Goal: Task Accomplishment & Management: Use online tool/utility

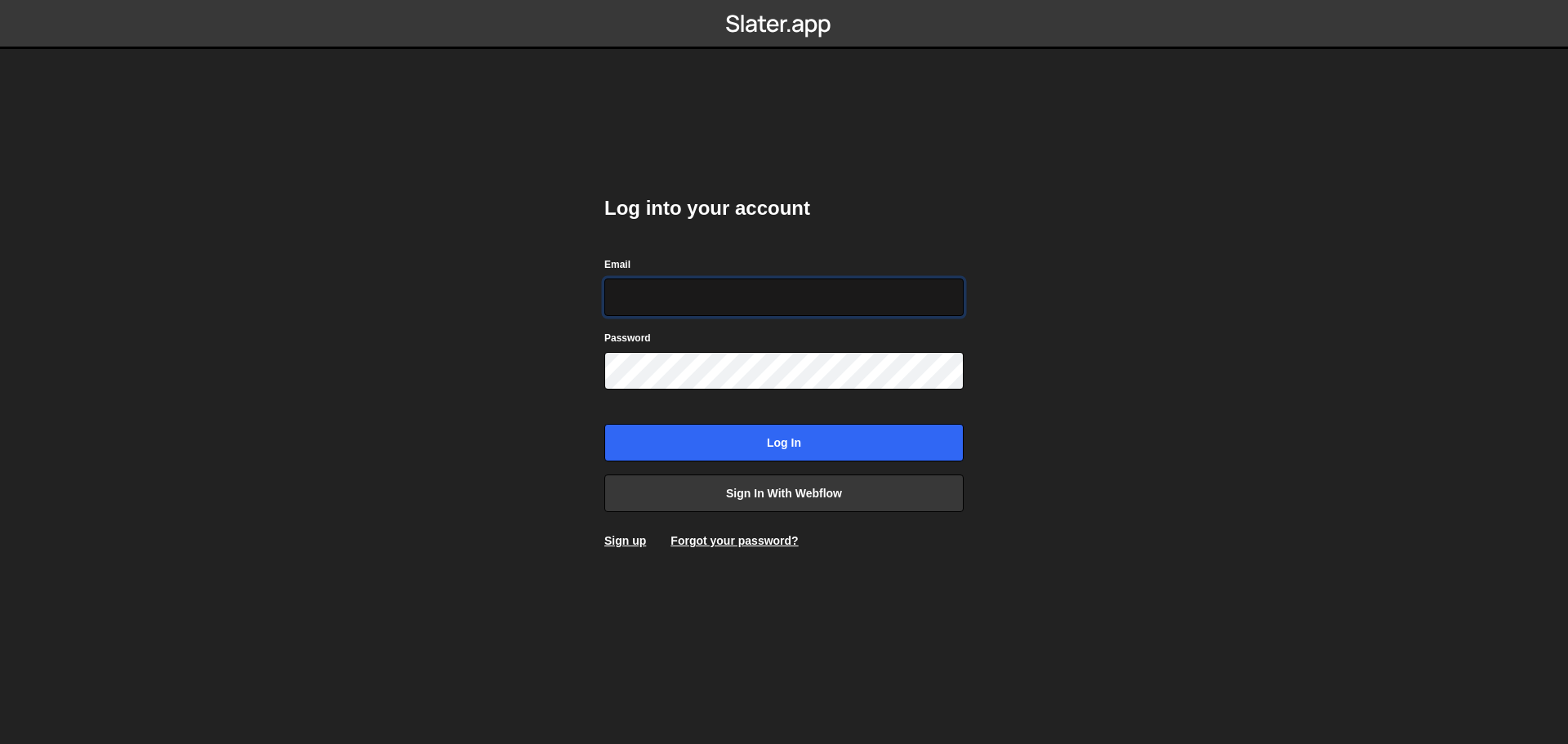
type input "[EMAIL_ADDRESS][PERSON_NAME][DOMAIN_NAME]"
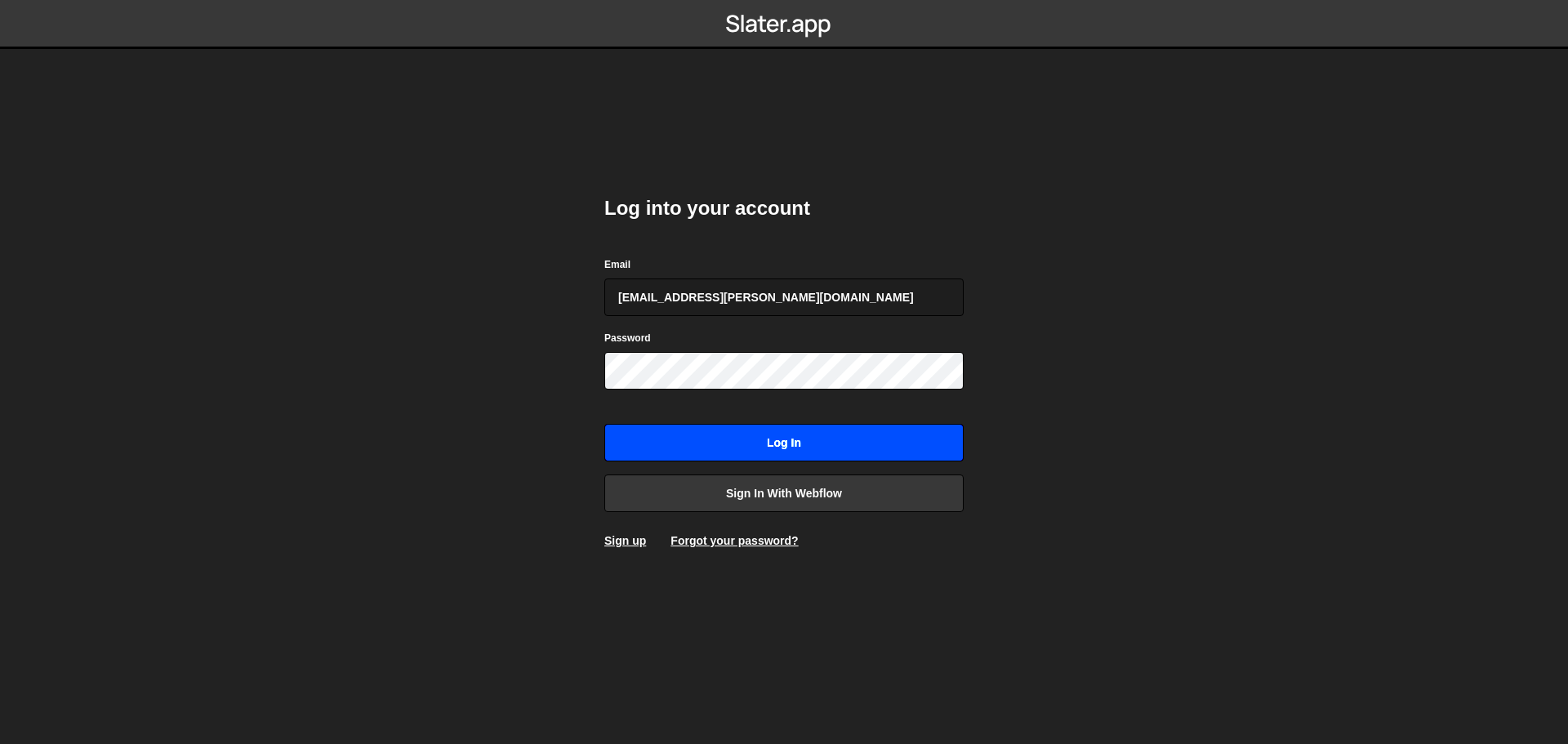
click at [815, 444] on input "Log in" at bounding box center [784, 442] width 360 height 37
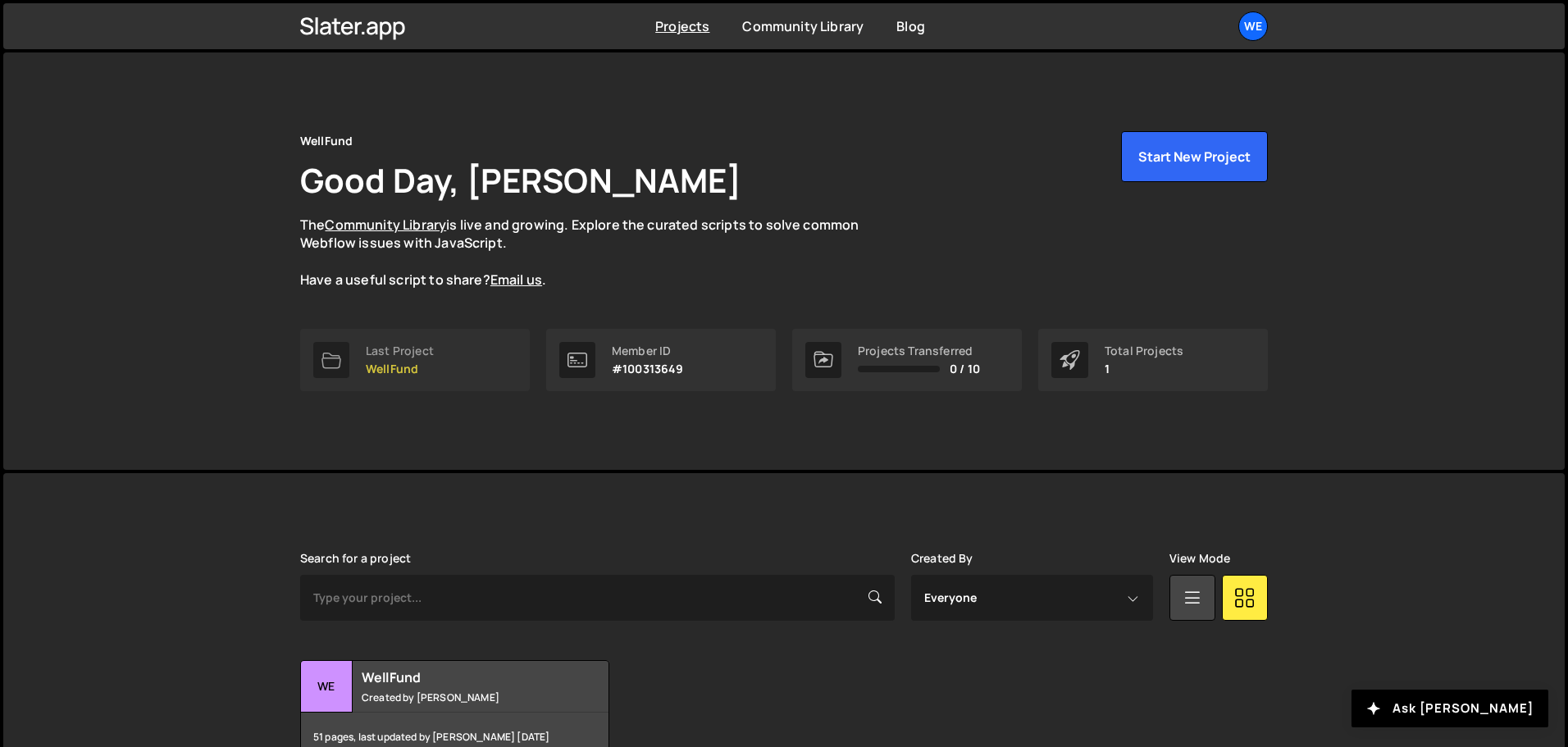
click at [474, 354] on link "Last Project WellFund" at bounding box center [415, 360] width 230 height 62
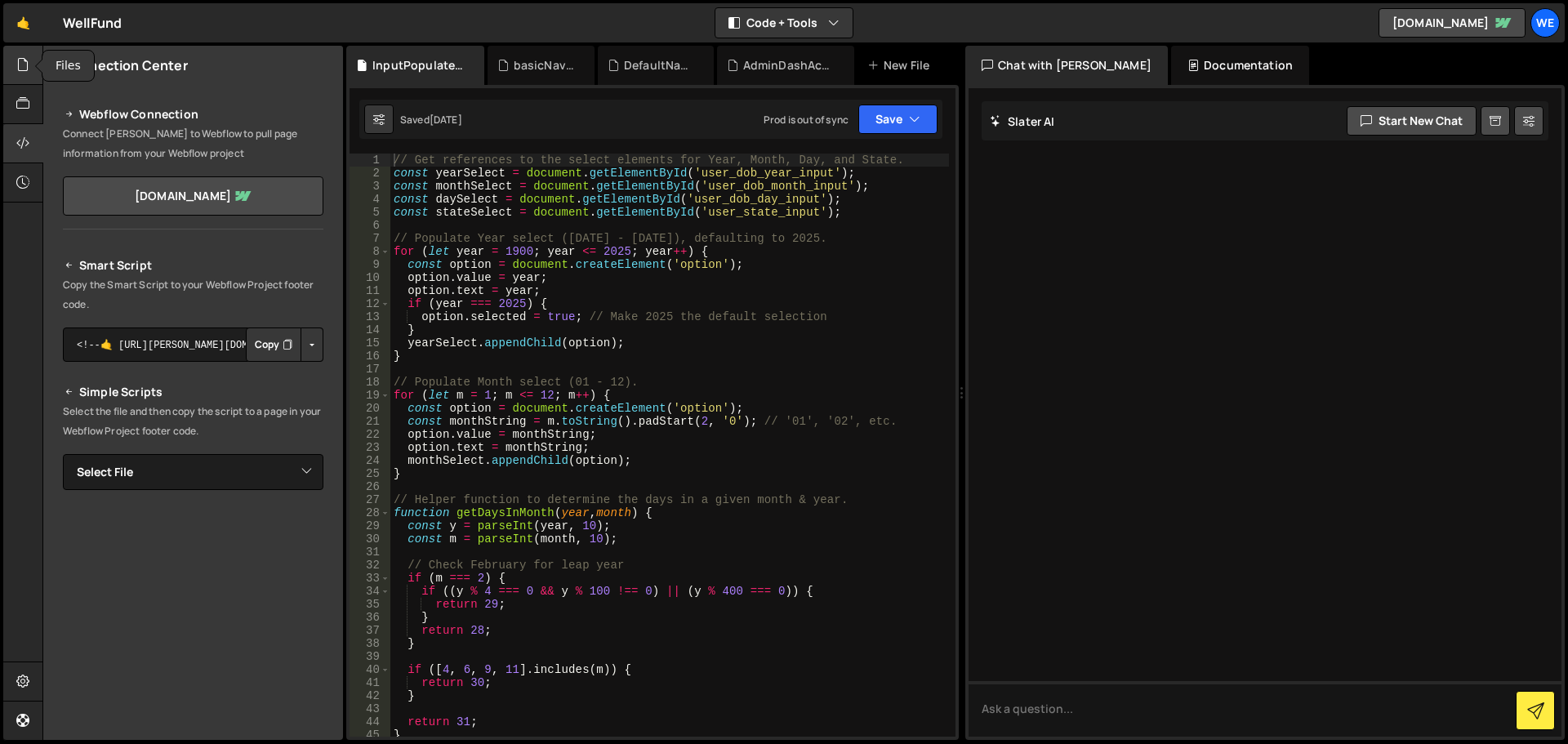
click at [20, 69] on icon at bounding box center [23, 64] width 13 height 18
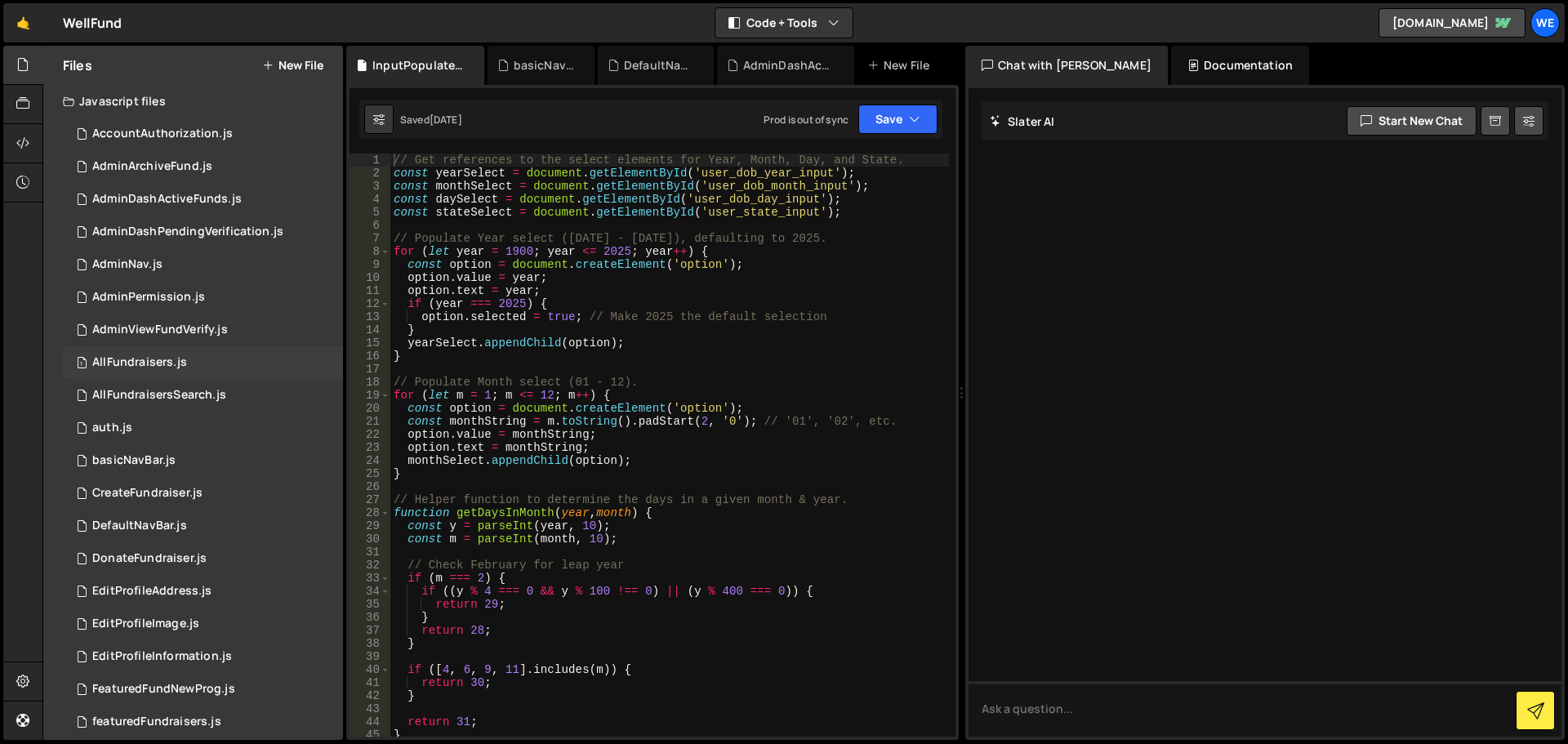
click at [150, 357] on div "AllFundraisers.js" at bounding box center [140, 362] width 94 height 15
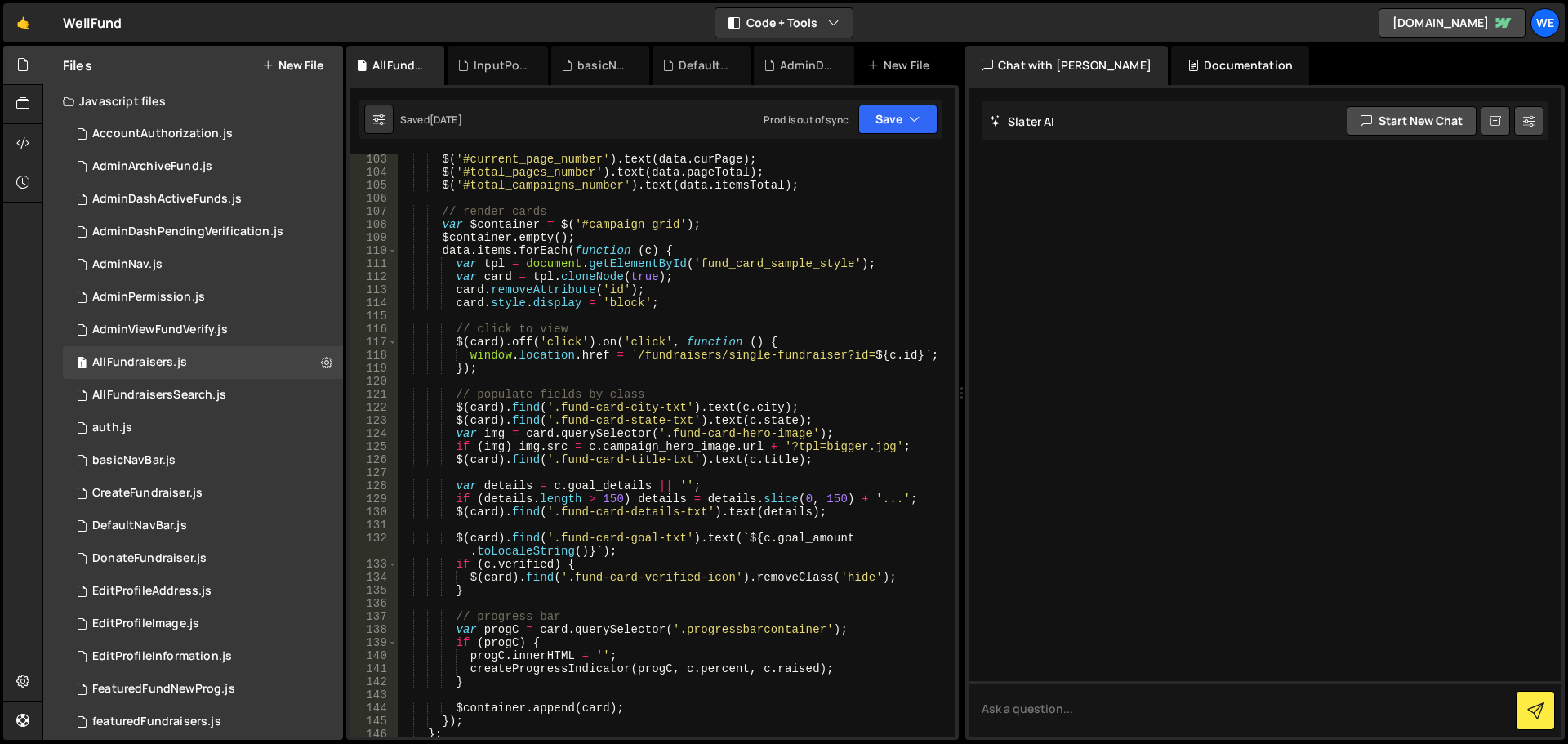
scroll to position [1426, 0]
click at [748, 261] on div "$ ( '#current_page_number' ) . text ( data . curPage ) ; $ ( '#total_pages_numb…" at bounding box center [673, 456] width 552 height 610
paste textarea "raiser_card"
type textarea "var tpl = document.getElementById('fundraiser_card_style');"
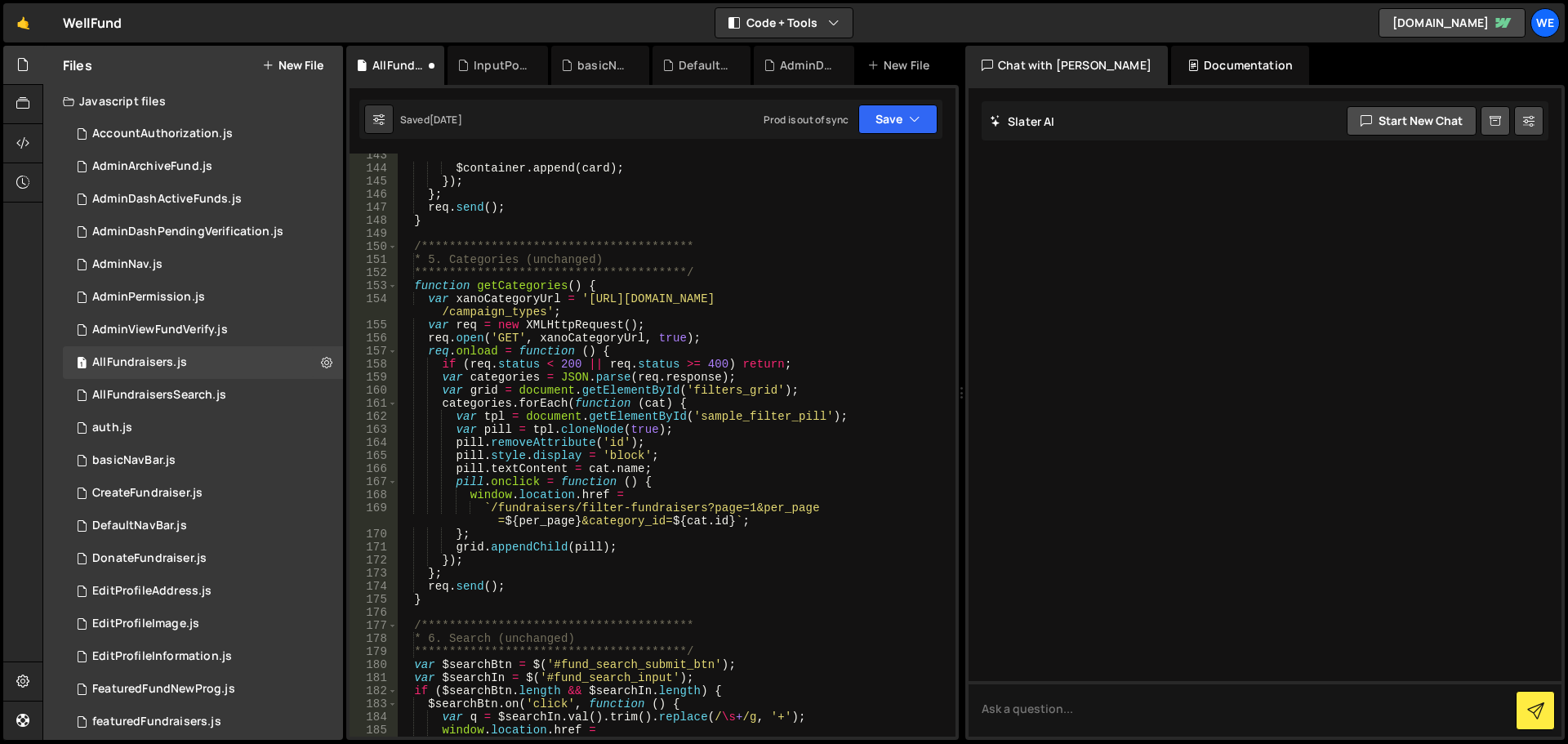
scroll to position [1961, 0]
click at [921, 119] on button "Save" at bounding box center [897, 119] width 79 height 29
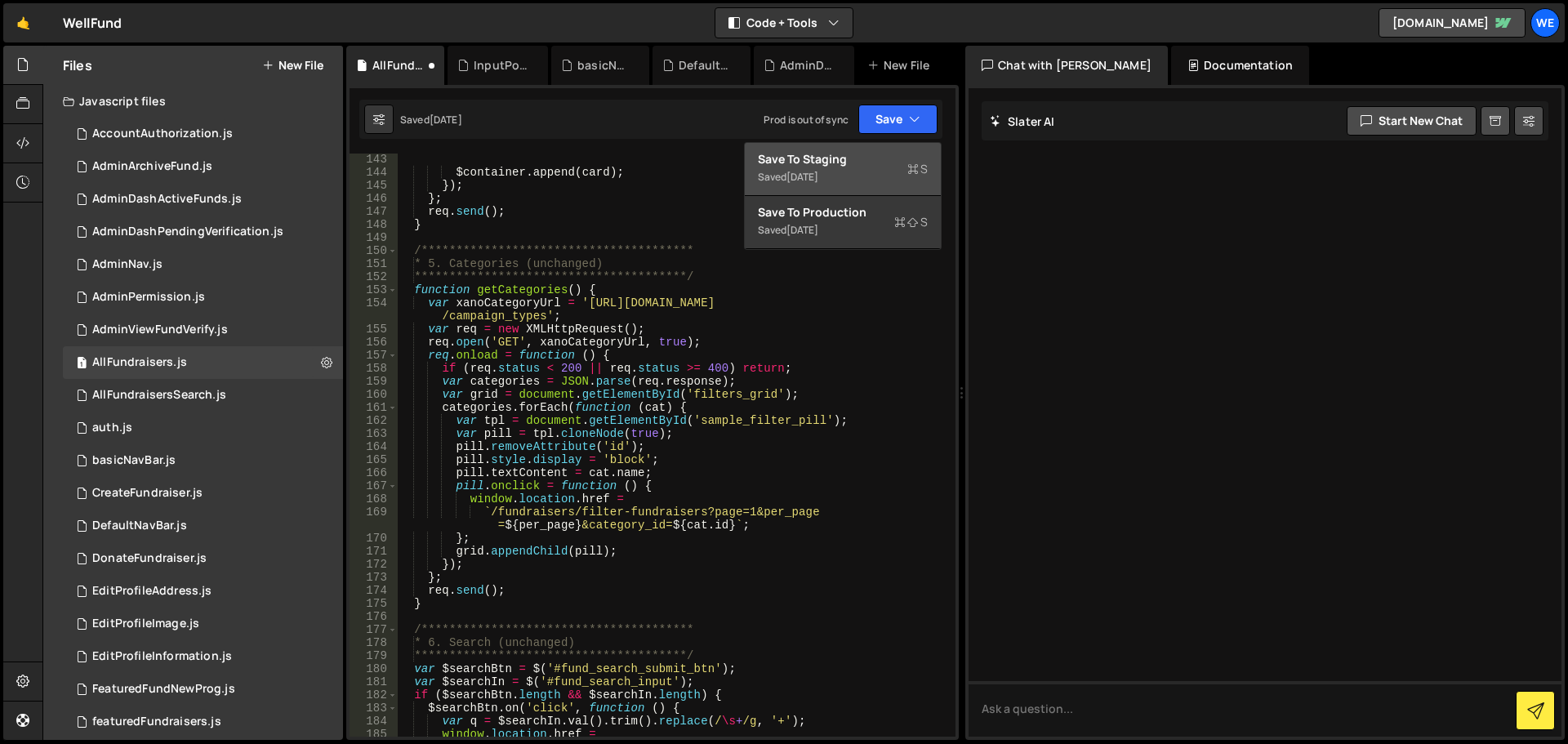
click at [867, 165] on div "Save to Staging S" at bounding box center [843, 159] width 170 height 16
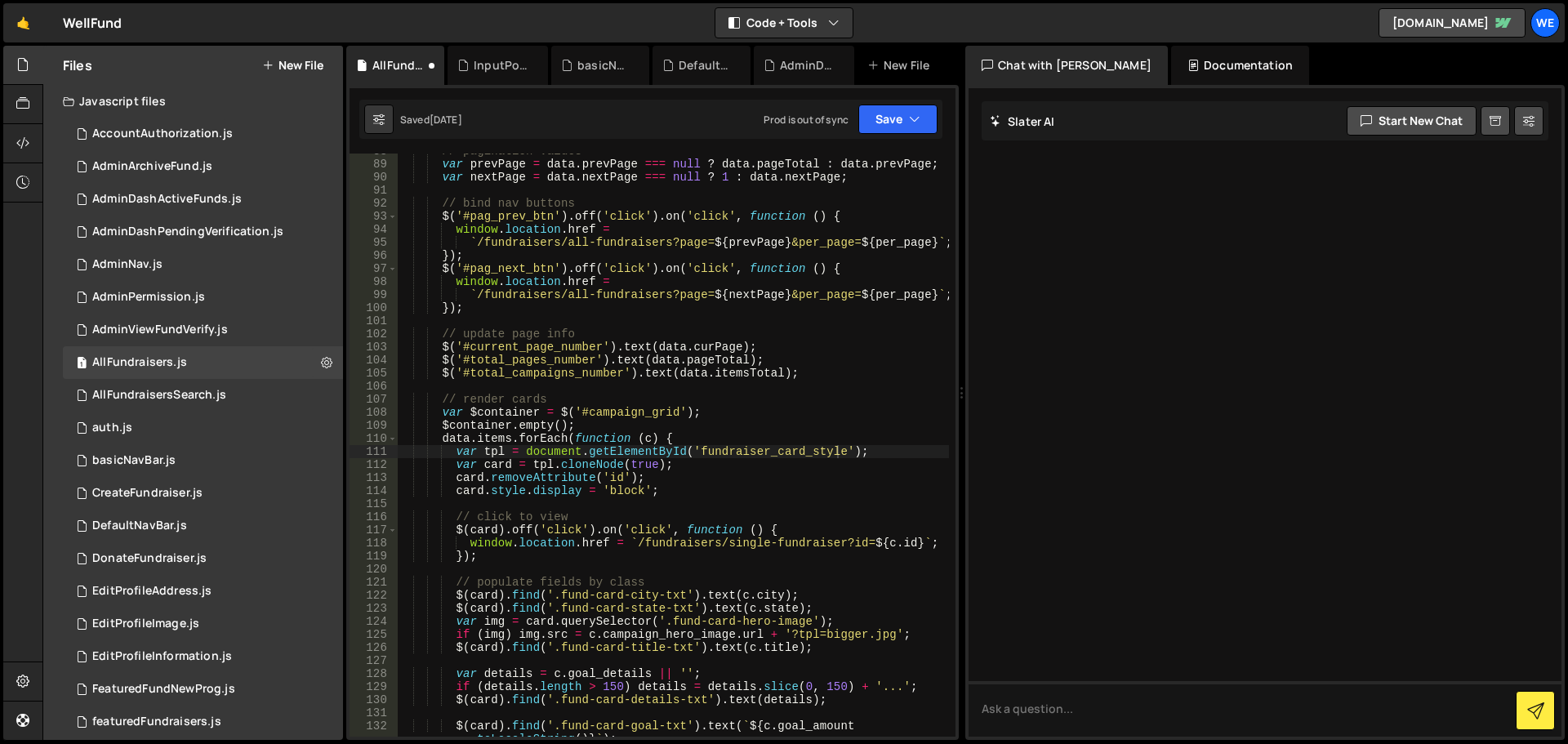
scroll to position [1238, 0]
click at [184, 392] on div "AllFundraisersSearch.js" at bounding box center [160, 395] width 134 height 15
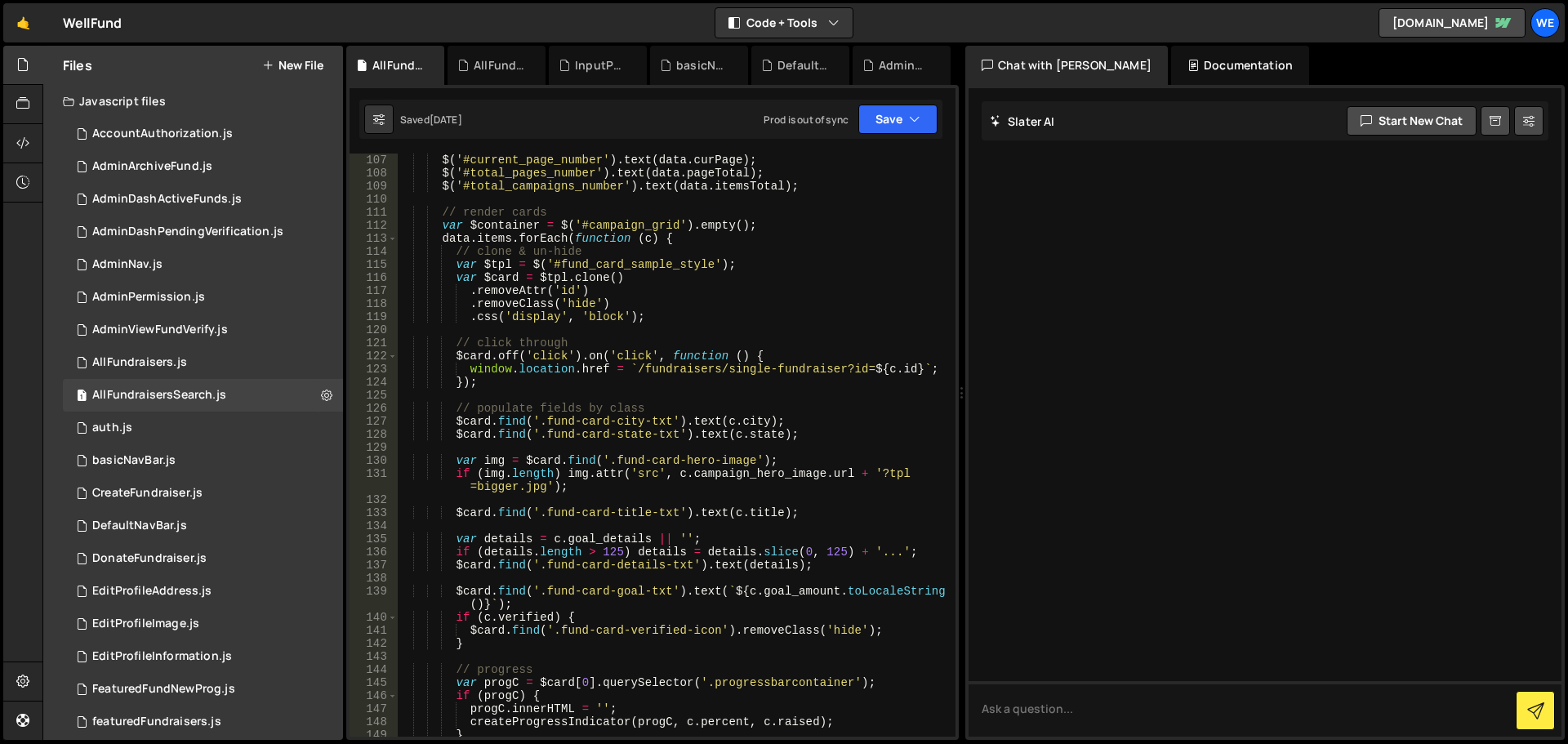
scroll to position [1503, 0]
click at [642, 264] on div "$ ( '#current_page_number' ) . text ( data . curPage ) ; $ ( '#total_pages_numb…" at bounding box center [673, 458] width 552 height 610
paste textarea "raiser_card"
type textarea "var $tpl = $('#fundraiser_card_style');"
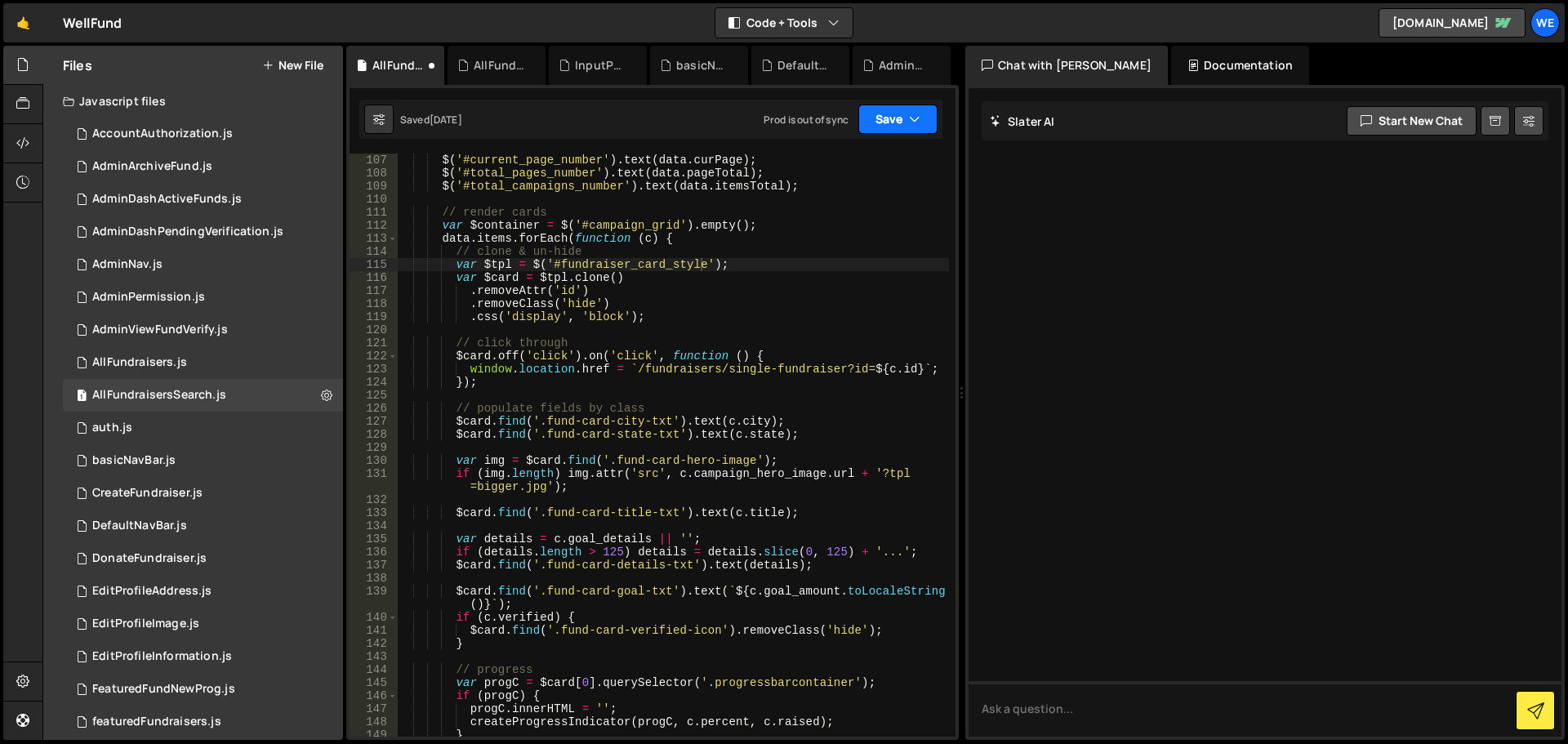
click at [901, 127] on button "Save" at bounding box center [897, 119] width 79 height 29
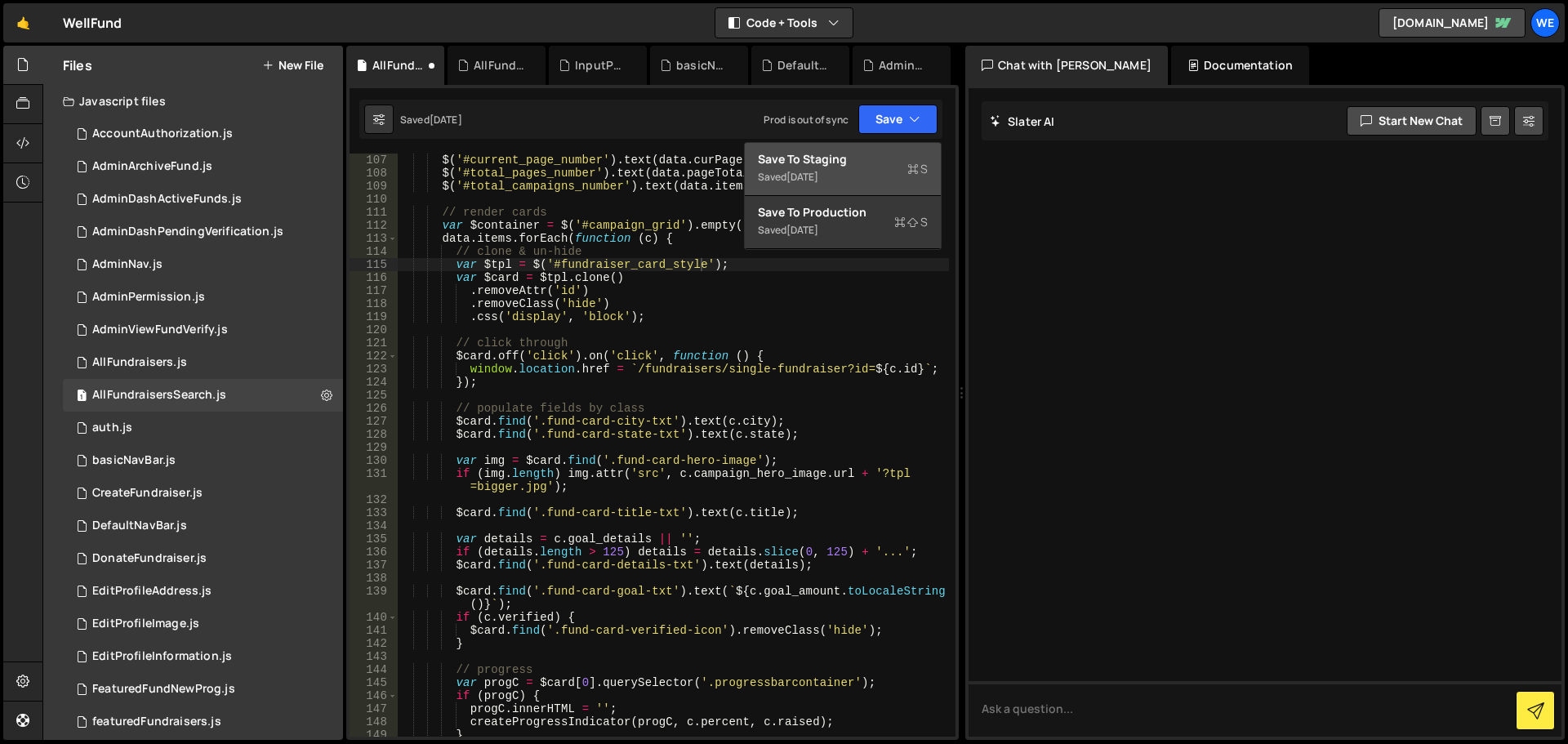
click at [856, 159] on div "Save to Staging S" at bounding box center [843, 159] width 170 height 16
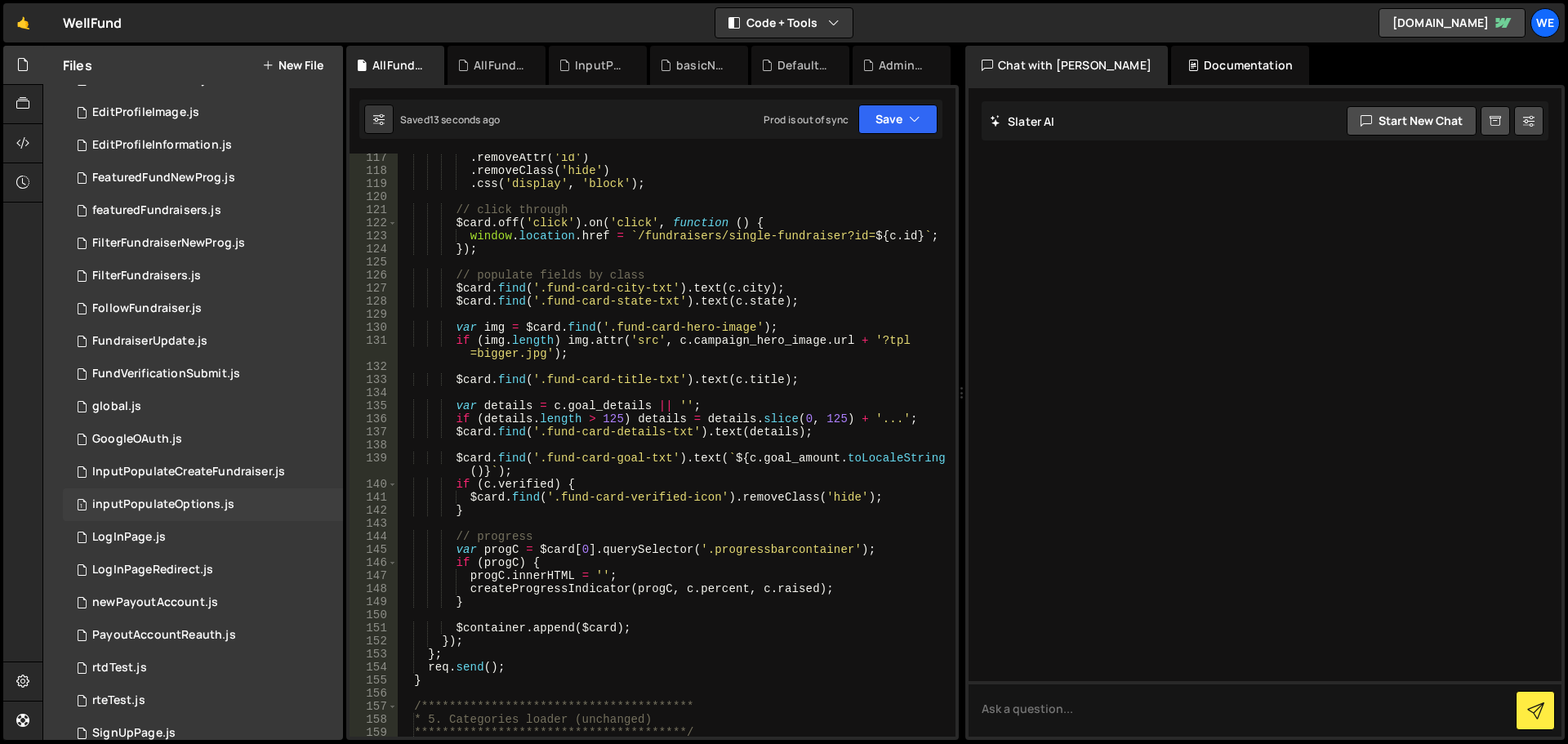
scroll to position [512, 0]
click at [116, 535] on div "LogInPage.js" at bounding box center [129, 537] width 74 height 15
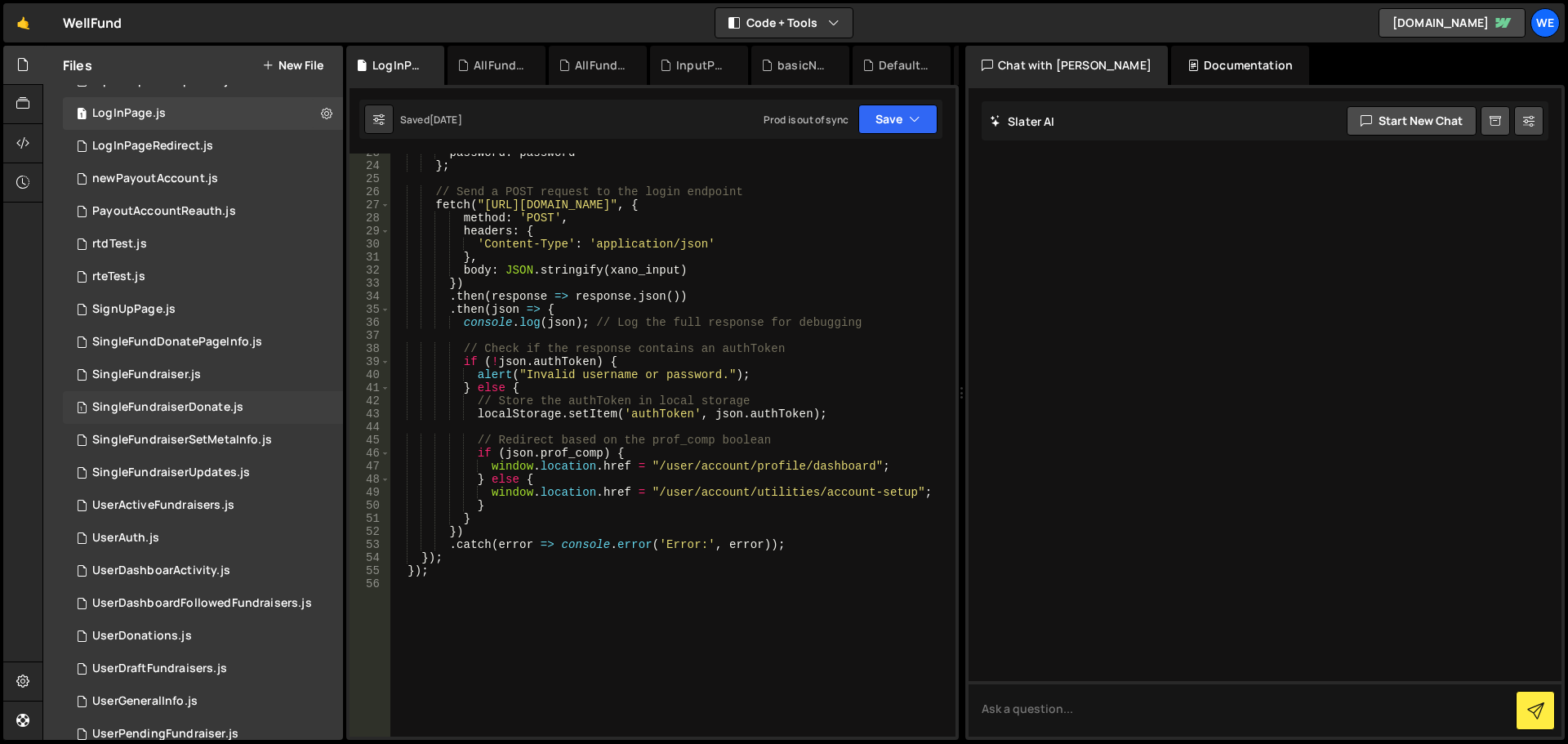
scroll to position [935, 0]
click at [151, 312] on div "SignUpPage.js" at bounding box center [134, 311] width 84 height 15
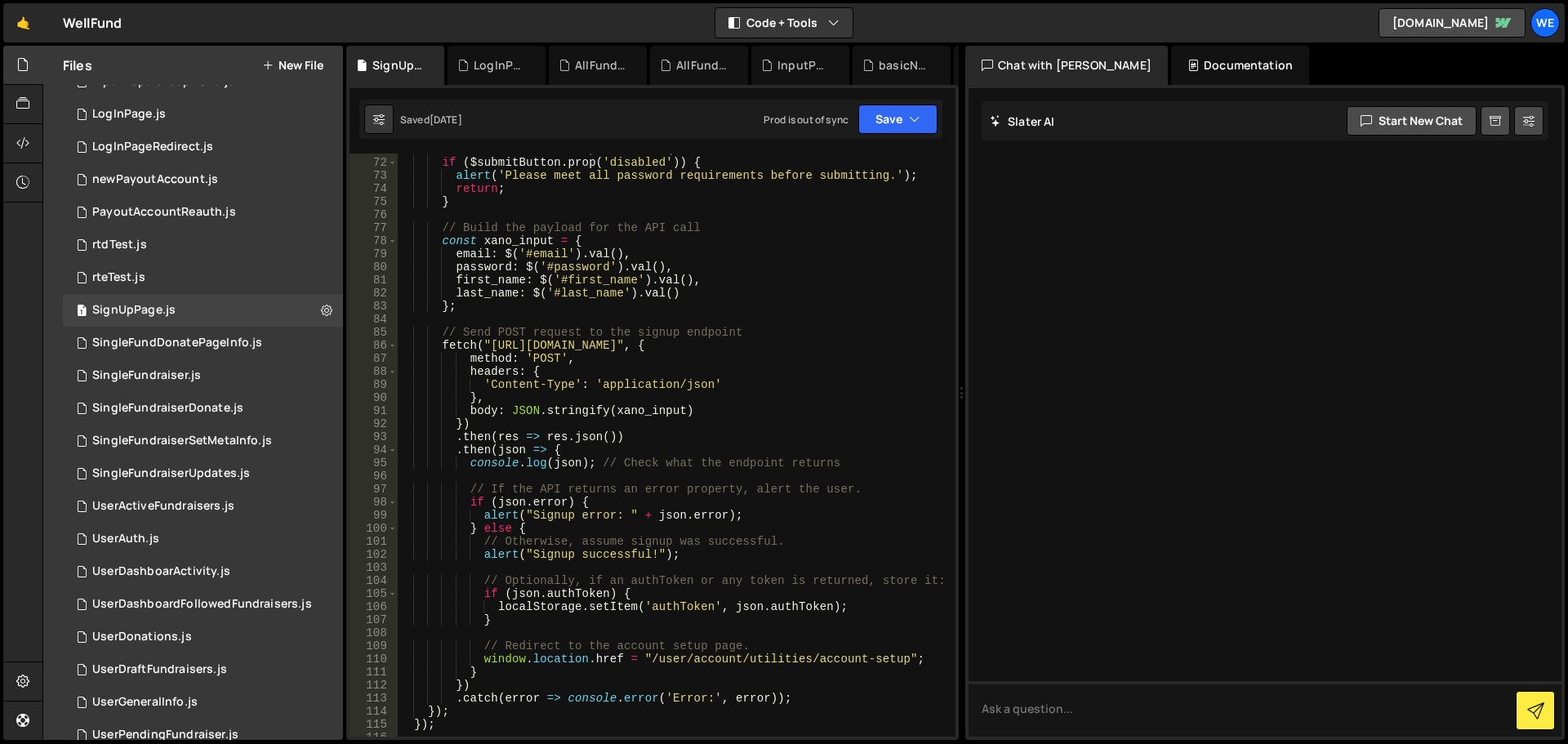
scroll to position [928, 0]
click at [24, 143] on icon at bounding box center [23, 144] width 13 height 18
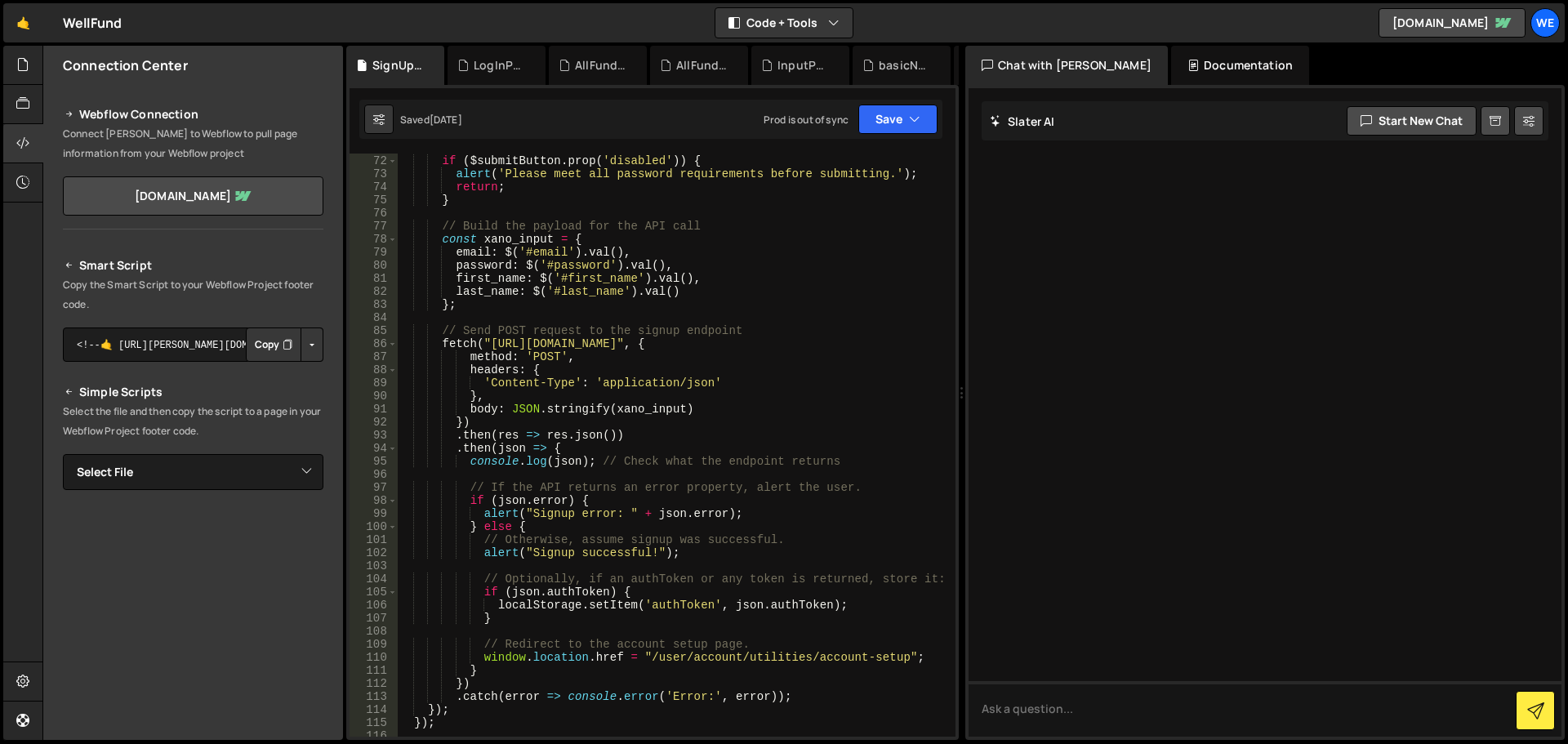
scroll to position [123, 0]
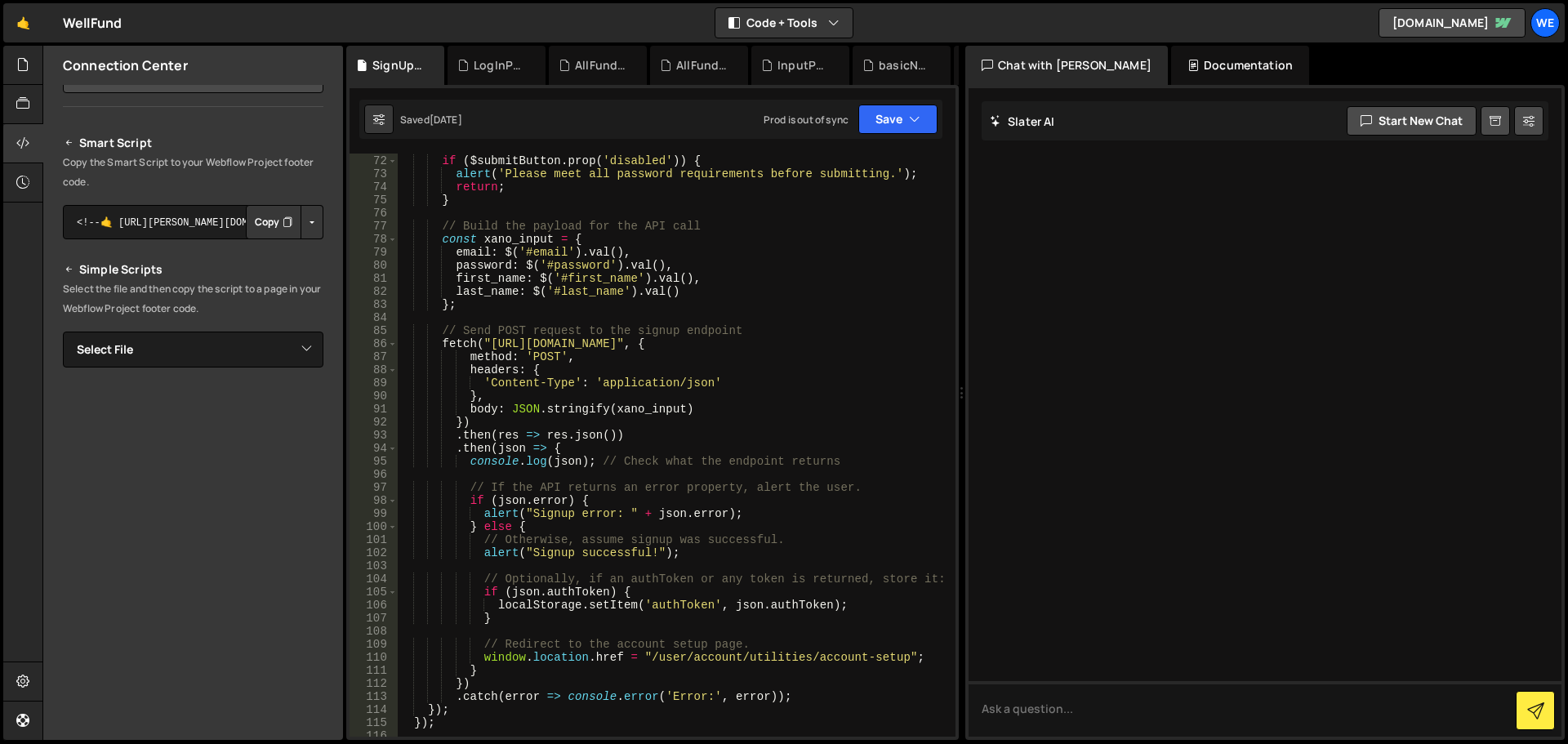
click at [304, 224] on button "Button group with nested dropdown" at bounding box center [311, 223] width 23 height 35
click at [273, 251] on link "Copy Staging Script" at bounding box center [242, 253] width 160 height 23
click at [20, 74] on icon at bounding box center [23, 64] width 13 height 18
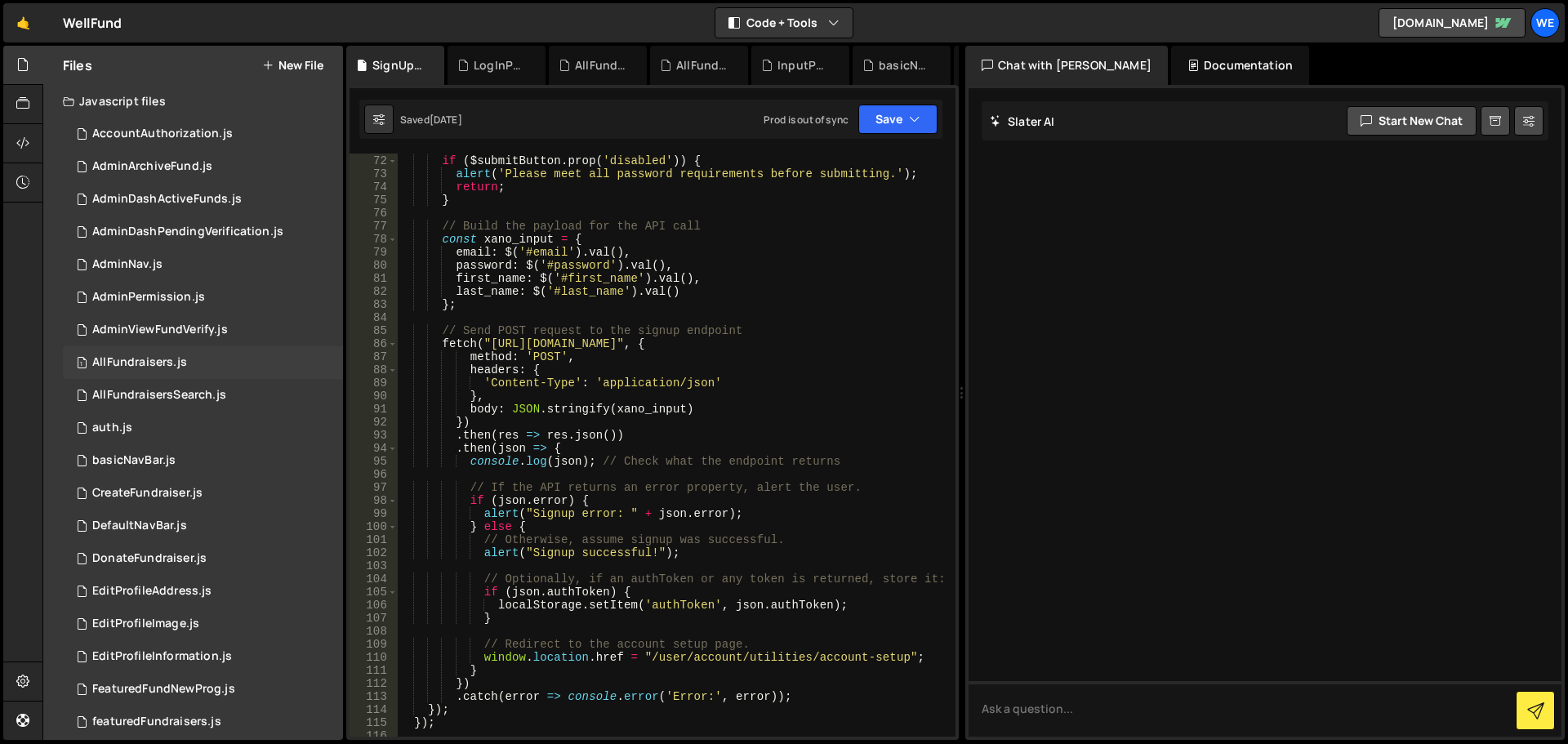
click at [215, 358] on div "1 AllFundraisers.js 0" at bounding box center [202, 362] width 280 height 33
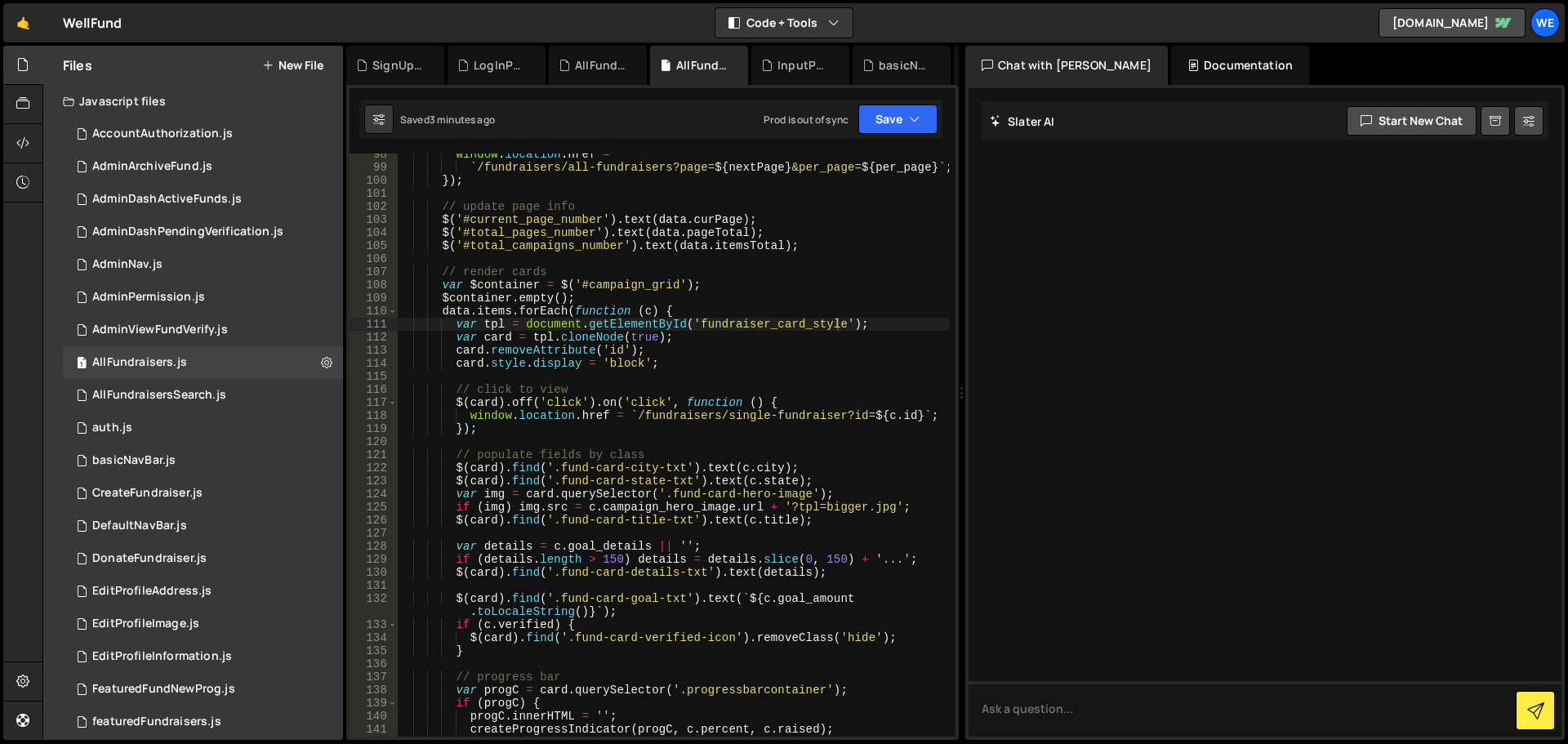
scroll to position [1367, 0]
click at [736, 321] on div "window . location . href = ` /fundraisers/all-fundraisers?page= ${ nextPage } &…" at bounding box center [673, 451] width 552 height 610
click at [382, 123] on icon at bounding box center [379, 119] width 12 height 16
select select "editor"
select select "ace/theme/monokai"
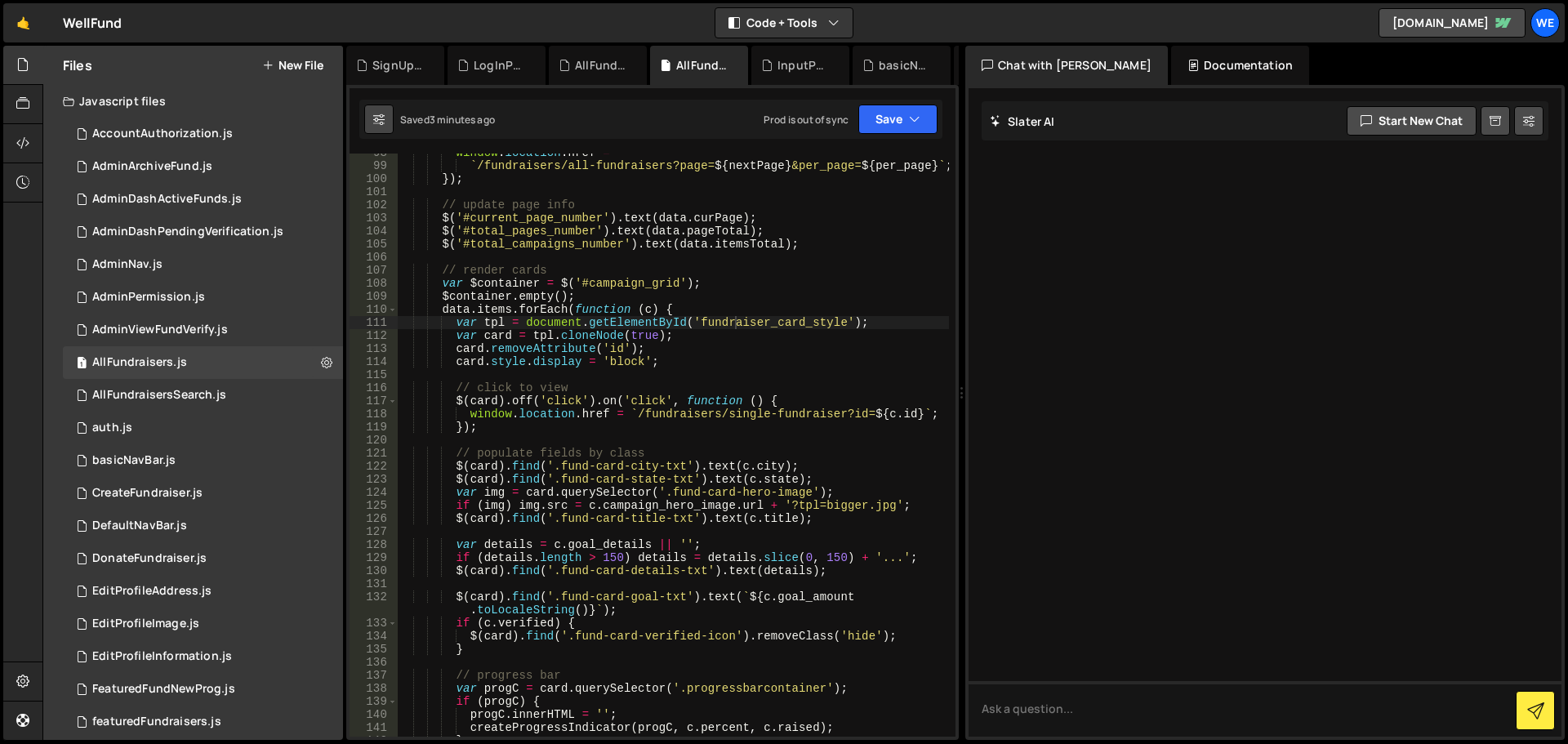
type input "14"
checkbox input "true"
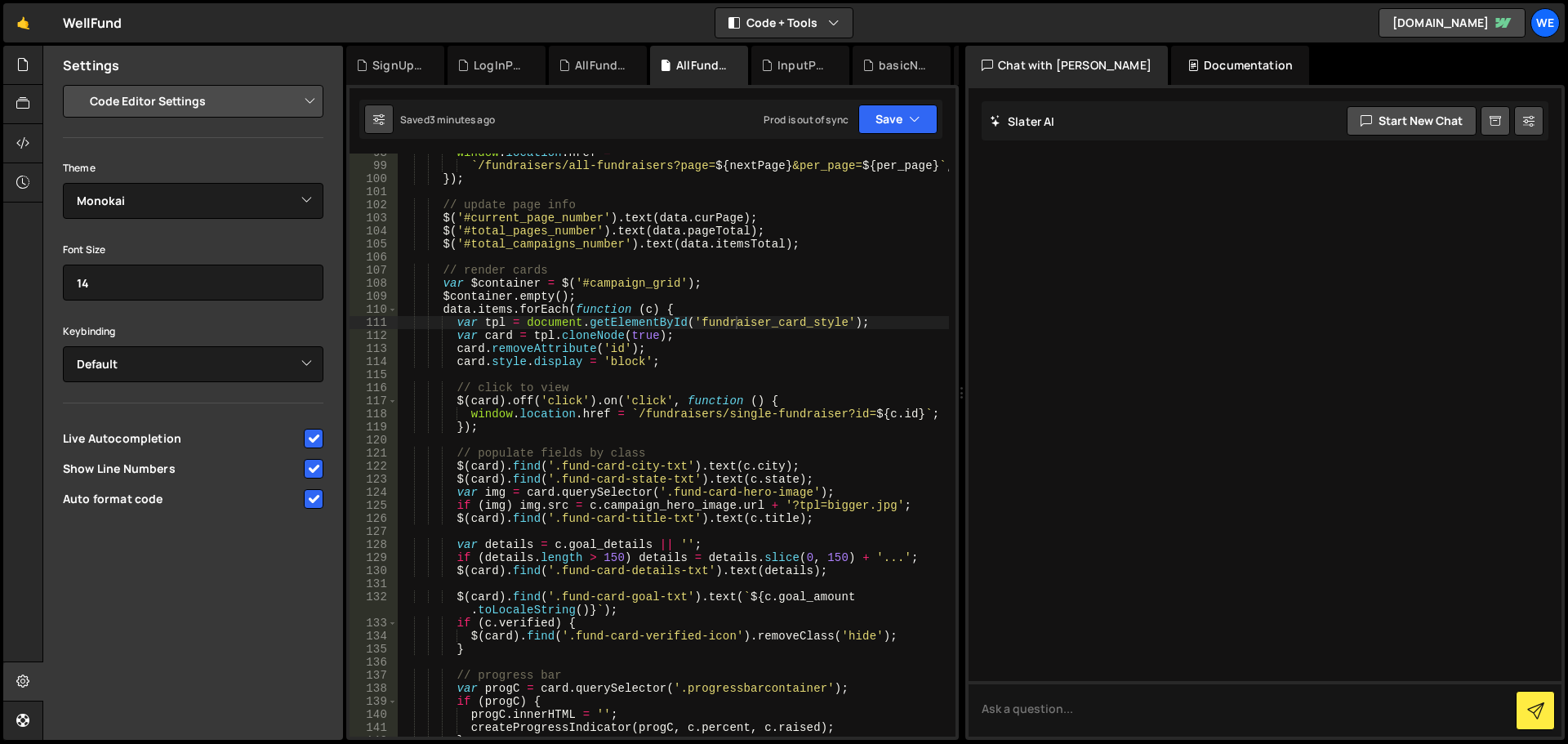
click at [382, 123] on icon at bounding box center [379, 119] width 12 height 16
click at [4, 76] on div "Hold on a sec... Are you certain you wish to leave this page? Any changes you'v…" at bounding box center [784, 372] width 1568 height 744
click at [20, 73] on icon at bounding box center [23, 64] width 13 height 18
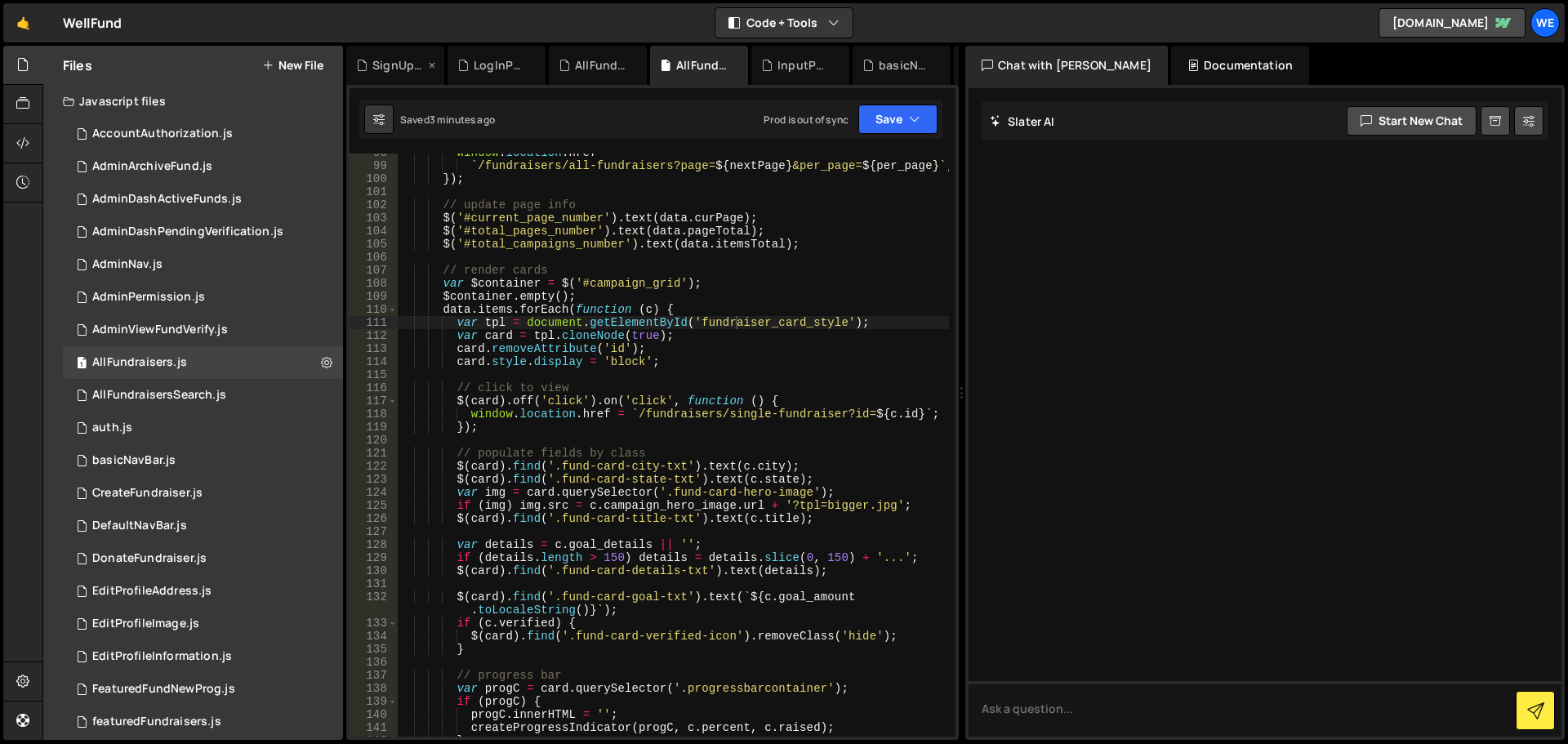
click at [432, 64] on icon at bounding box center [431, 65] width 12 height 16
click at [0, 0] on icon at bounding box center [0, 0] width 0 height 0
click at [537, 63] on icon at bounding box center [536, 65] width 12 height 16
click at [537, 63] on div "basicNavBar.js" at bounding box center [529, 65] width 66 height 16
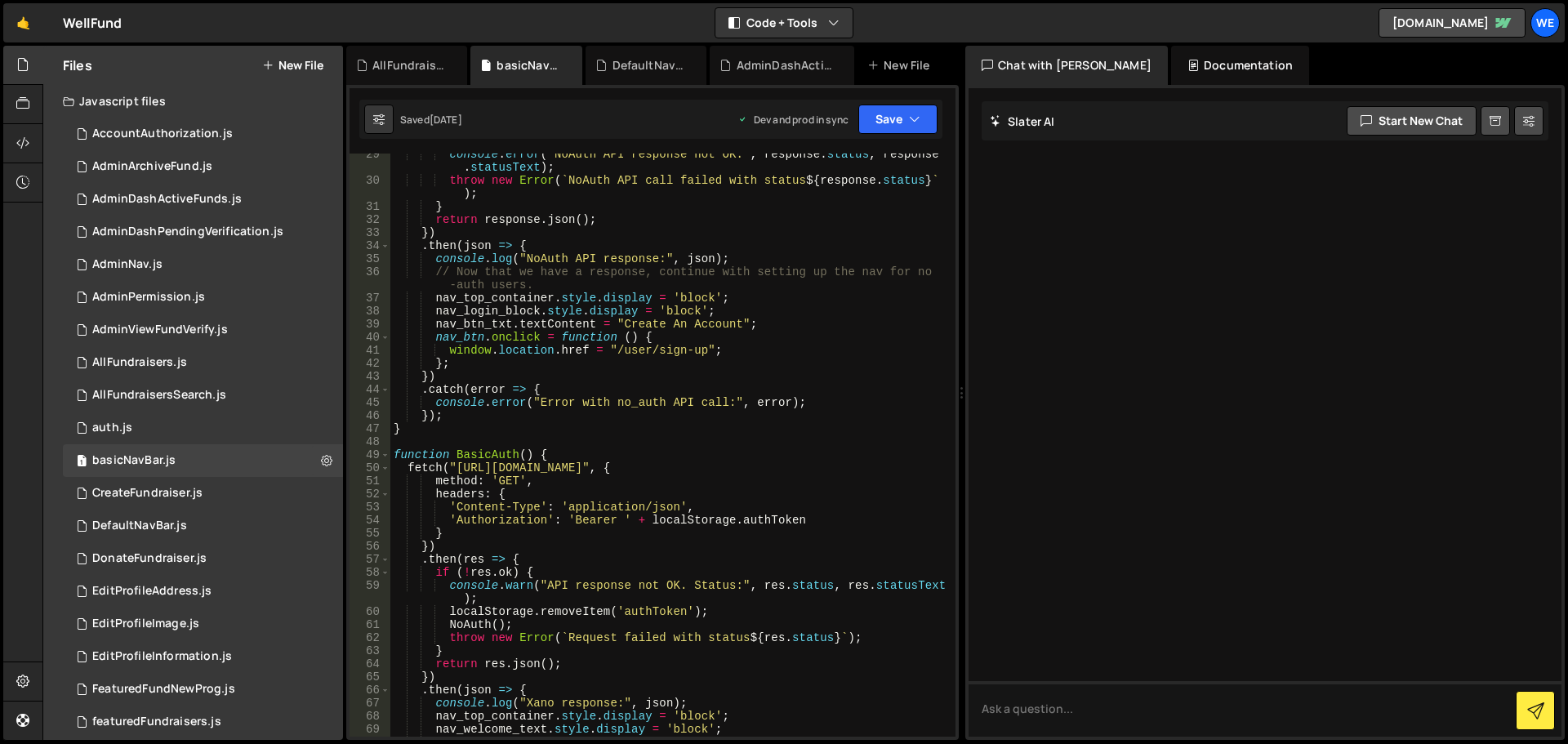
scroll to position [372, 0]
click at [568, 64] on icon at bounding box center [569, 65] width 12 height 16
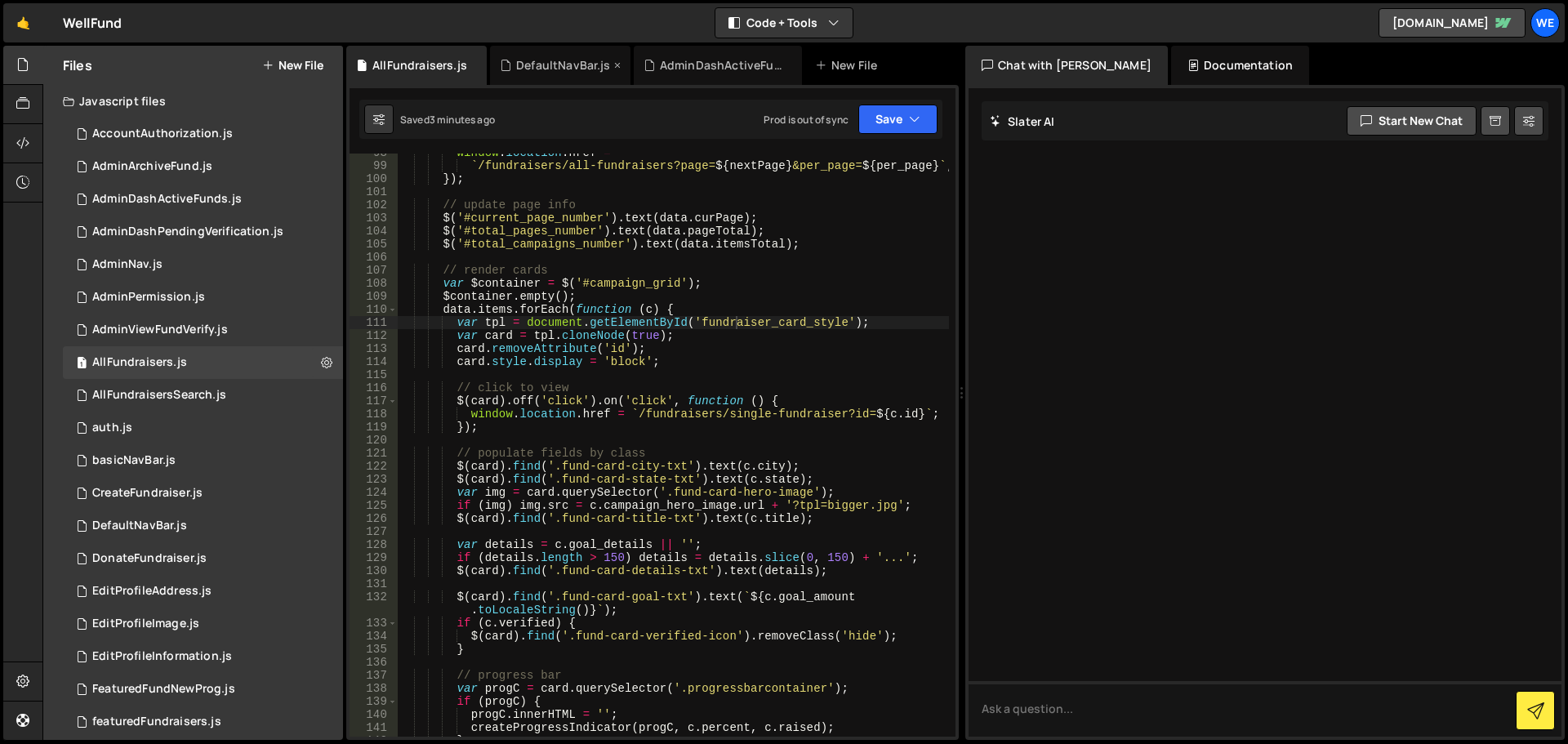
click at [613, 64] on icon at bounding box center [617, 65] width 12 height 16
click at [646, 64] on icon at bounding box center [646, 65] width 12 height 16
click at [406, 58] on div "AllFundraisers.js" at bounding box center [419, 65] width 94 height 16
click at [1209, 62] on div "Documentation" at bounding box center [1240, 64] width 138 height 39
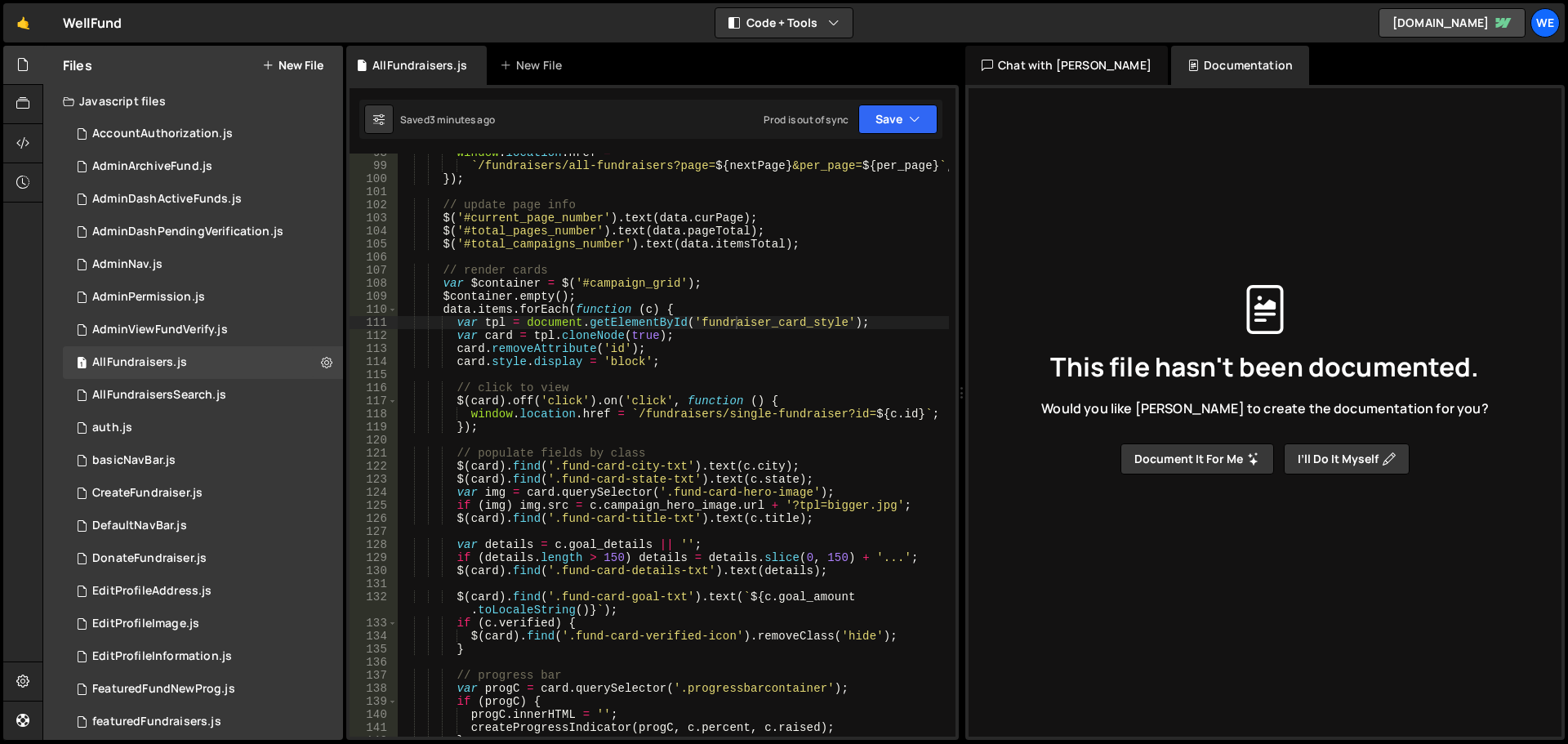
click at [1027, 47] on div "Chat with Slater AI" at bounding box center [1066, 64] width 202 height 39
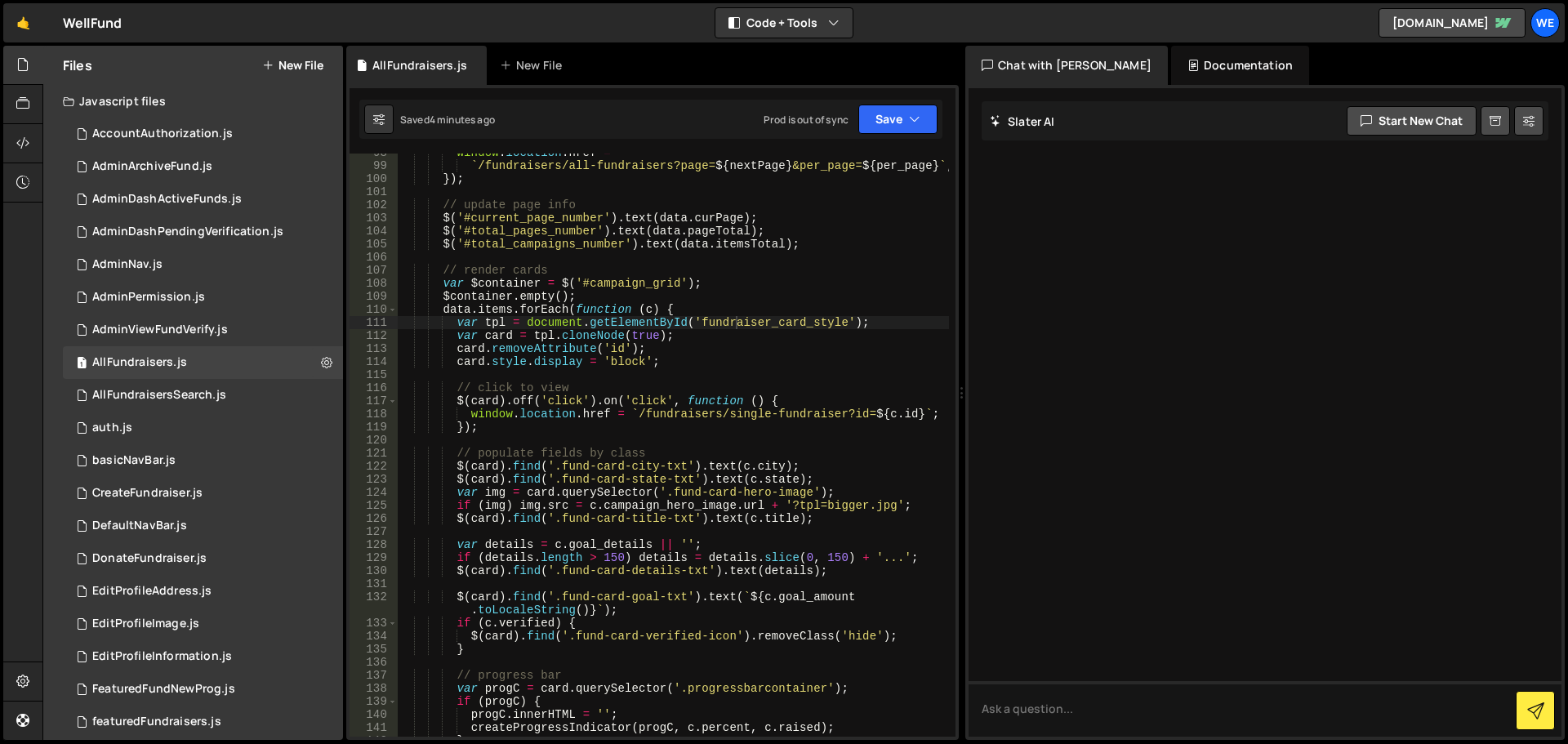
click at [430, 127] on div "Saved 4 minutes ago" at bounding box center [429, 119] width 131 height 29
click at [381, 124] on icon at bounding box center [379, 119] width 12 height 16
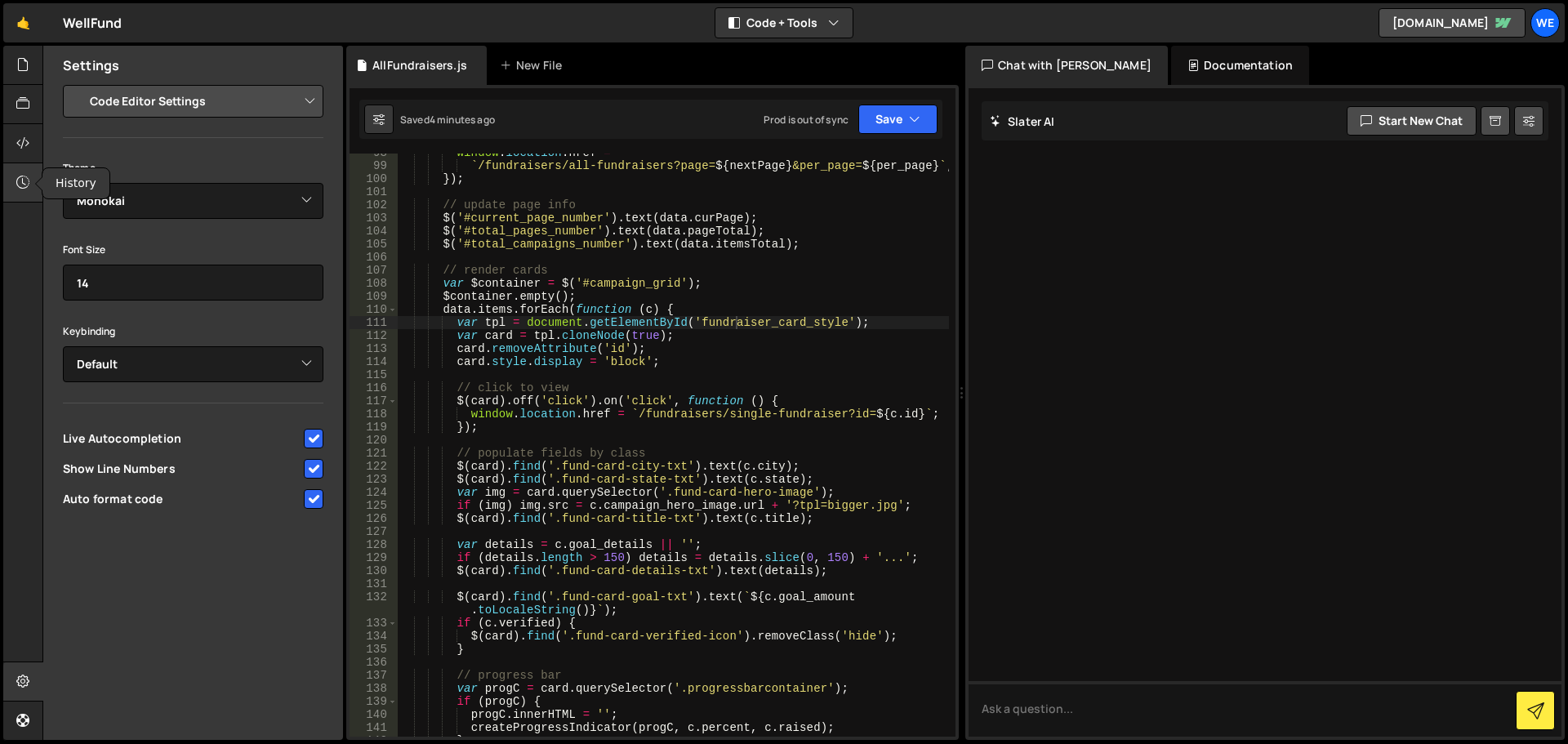
click at [18, 183] on icon at bounding box center [23, 183] width 13 height 18
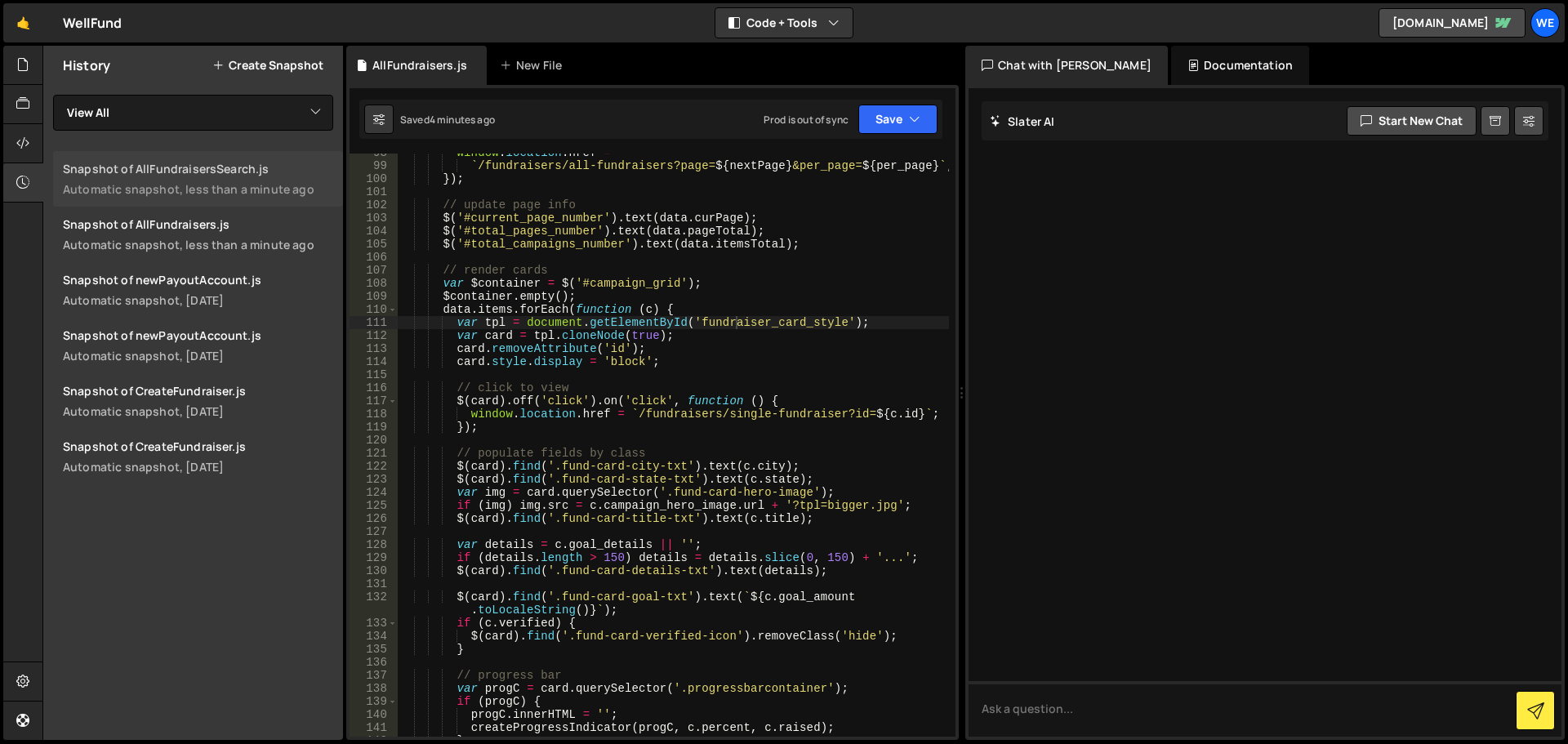
click at [214, 188] on div "Automatic snapshot, less than a minute ago" at bounding box center [198, 189] width 271 height 15
click at [261, 288] on link "Snapshot of newPayoutAccount.js Automatic snapshot, 4 days ago" at bounding box center [197, 290] width 290 height 55
click at [289, 228] on div "Snapshot of AllFundraisers.js" at bounding box center [198, 223] width 271 height 15
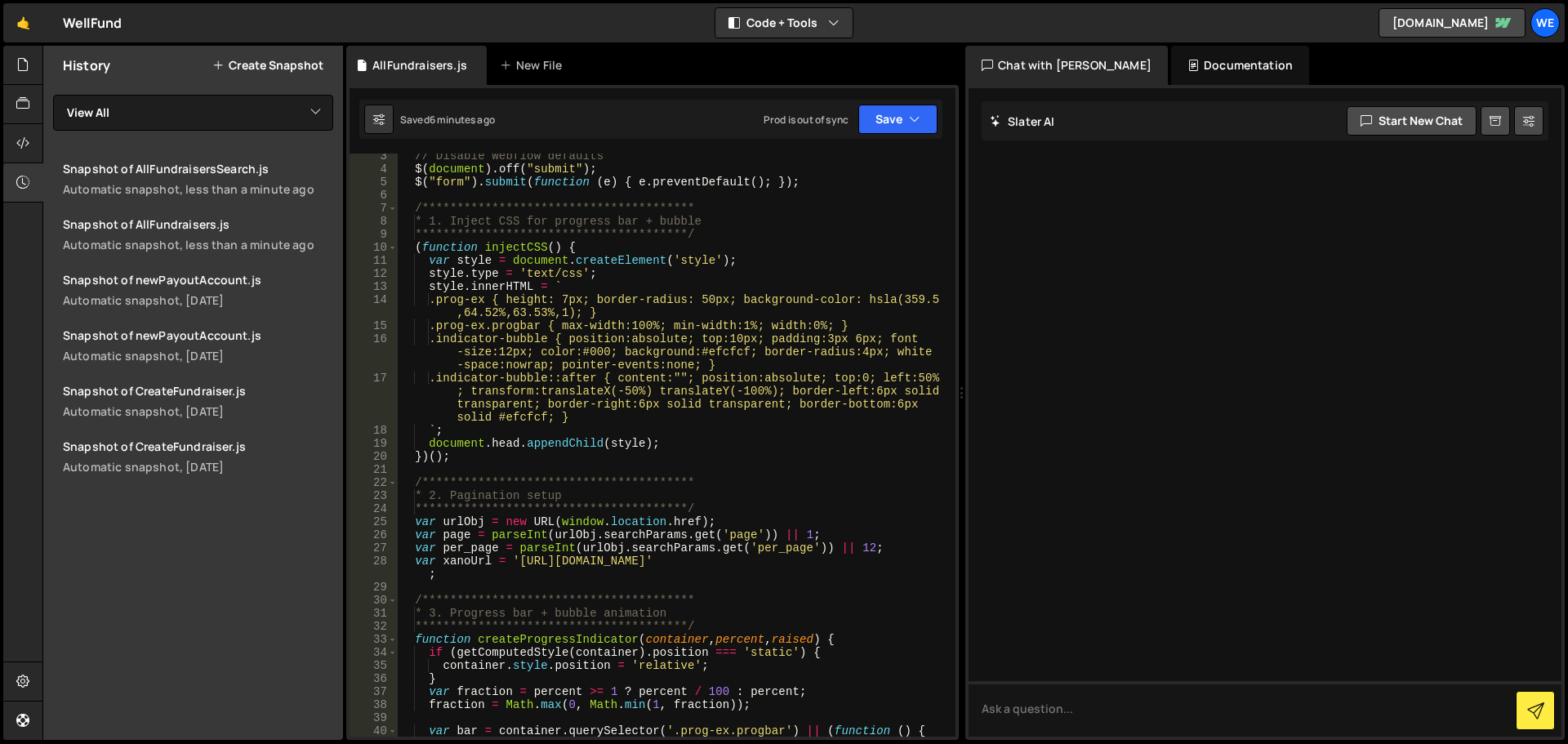
scroll to position [0, 0]
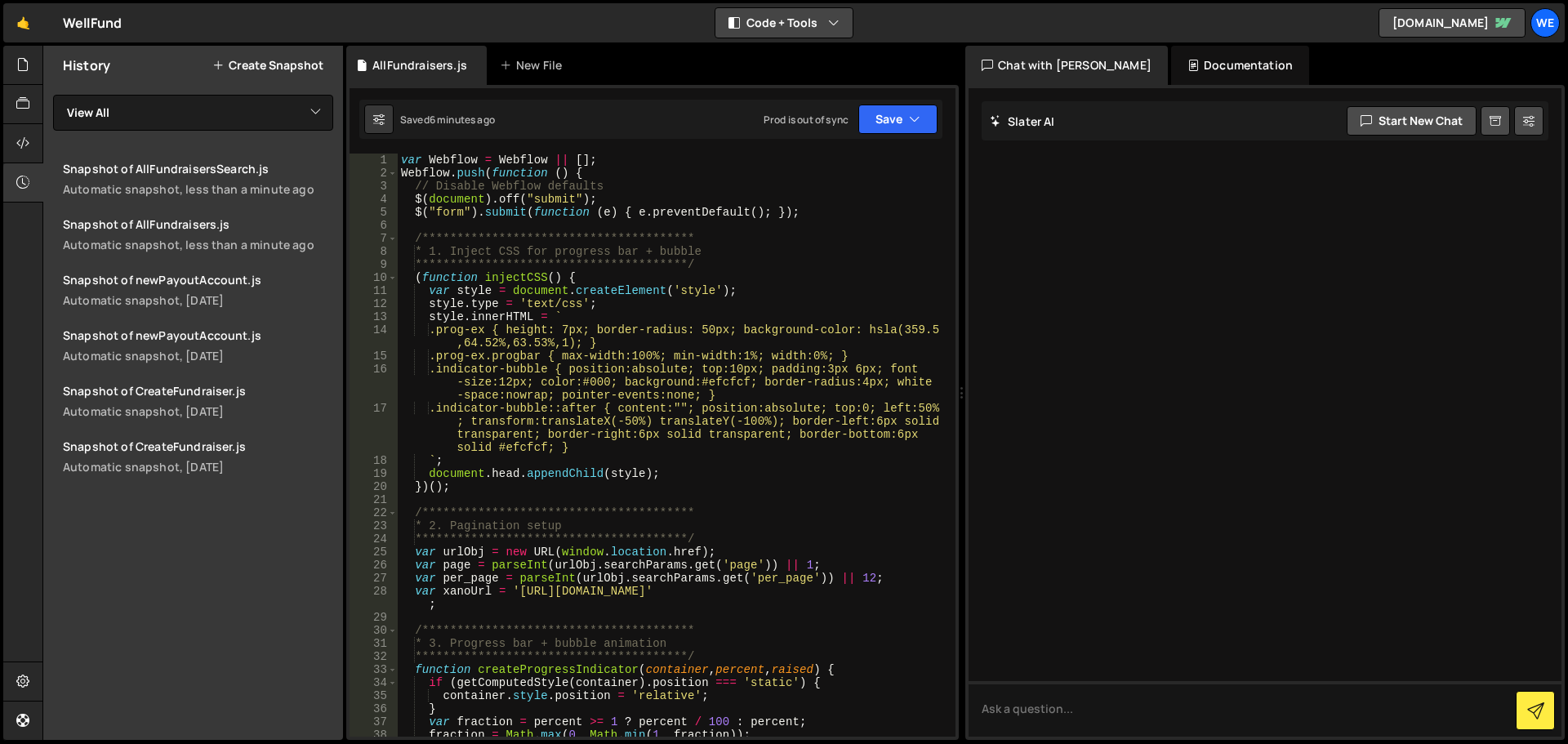
click at [830, 26] on icon "button" at bounding box center [833, 23] width 12 height 16
click at [836, 19] on icon "button" at bounding box center [833, 23] width 12 height 16
click at [28, 72] on icon at bounding box center [23, 64] width 13 height 18
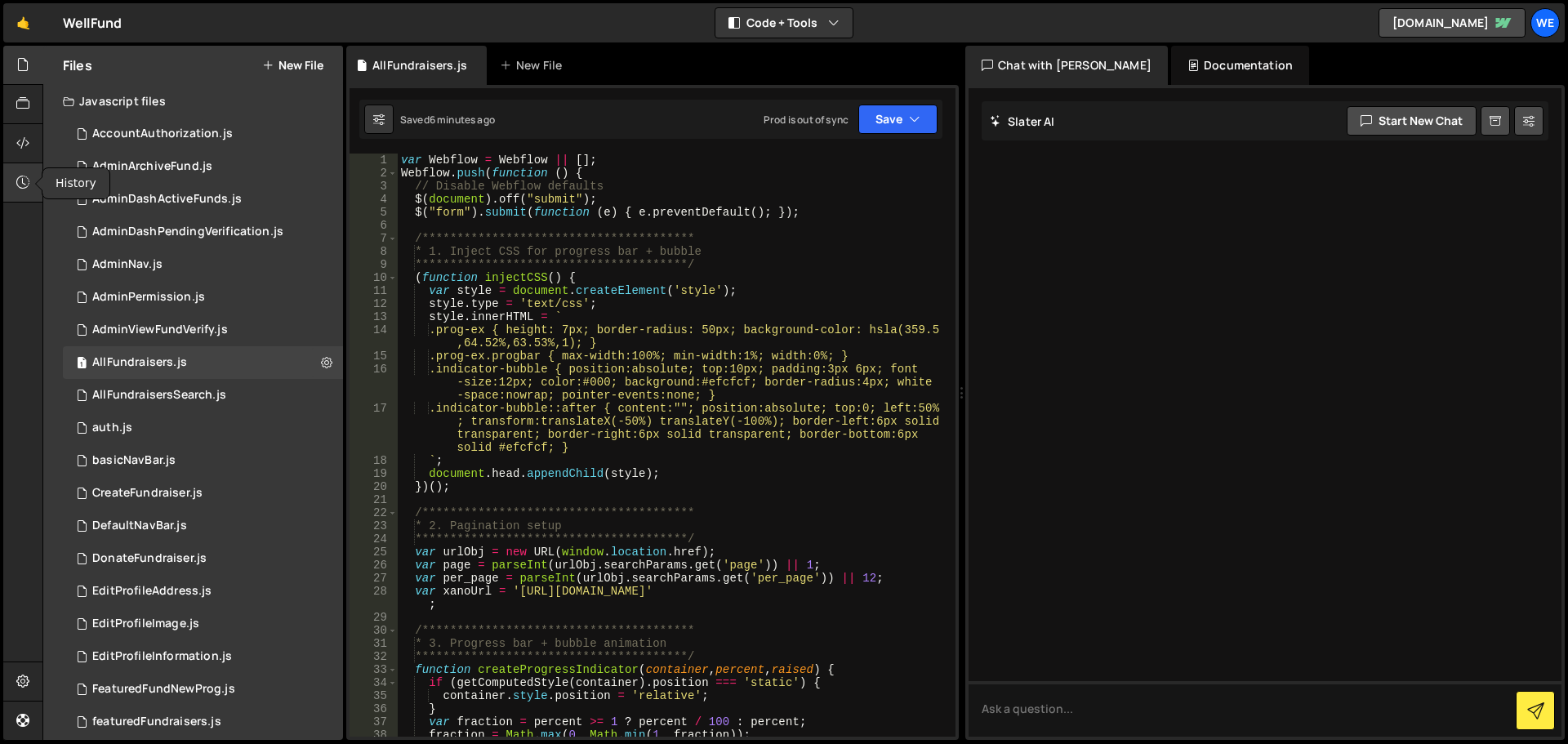
click at [28, 170] on div at bounding box center [24, 183] width 40 height 39
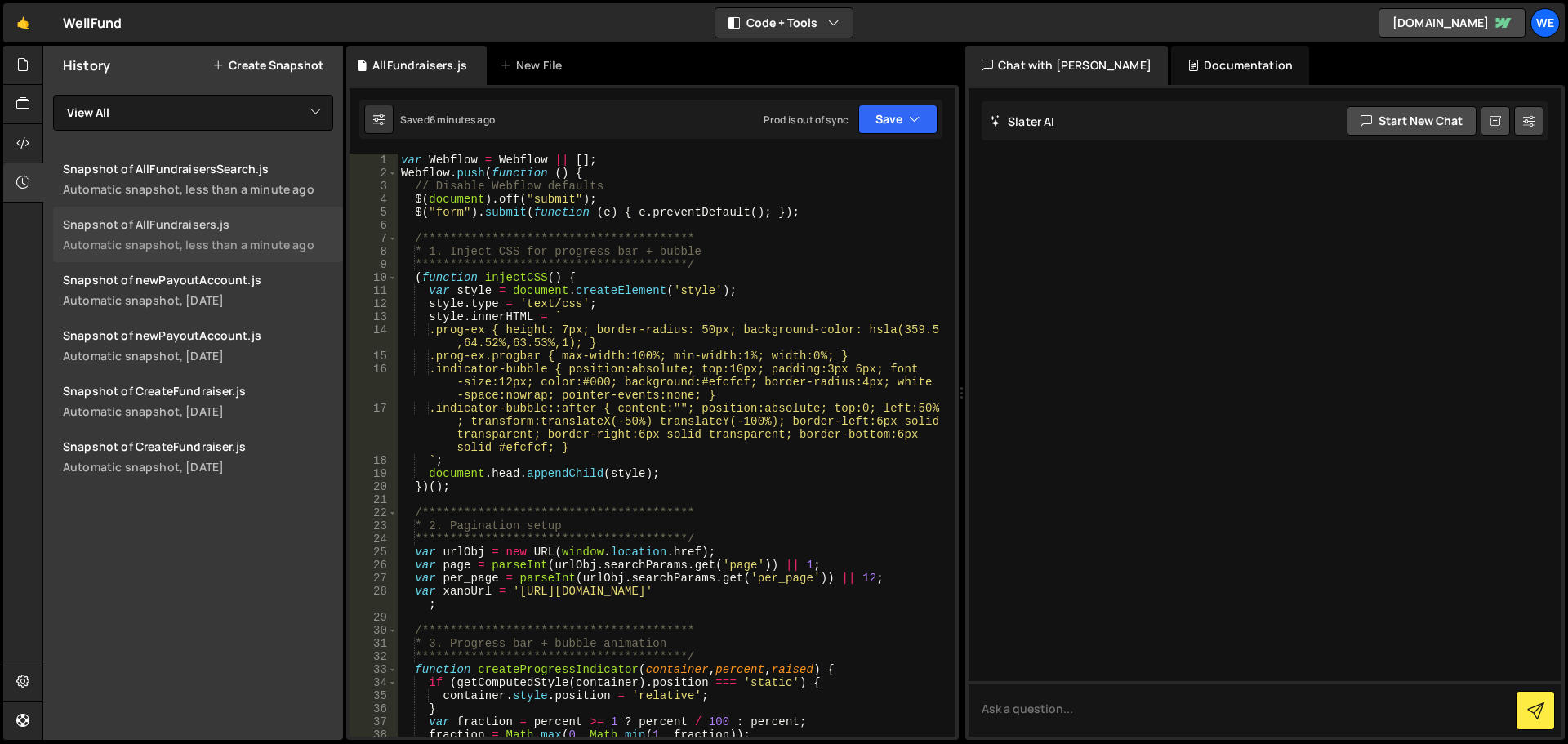
click at [289, 248] on div "Automatic snapshot, less than a minute ago" at bounding box center [198, 244] width 271 height 15
click at [182, 112] on select "View All AccountAuthorization AdminArchiveFund AdminDashActiveFunds AdminDashPe…" at bounding box center [192, 113] width 280 height 36
select select "33398"
click at [53, 94] on select "View All AccountAuthorization AdminArchiveFund AdminDashActiveFunds AdminDashPe…" at bounding box center [192, 113] width 280 height 36
click at [280, 228] on div "Snapshot of AllFundraisers.js" at bounding box center [198, 223] width 271 height 15
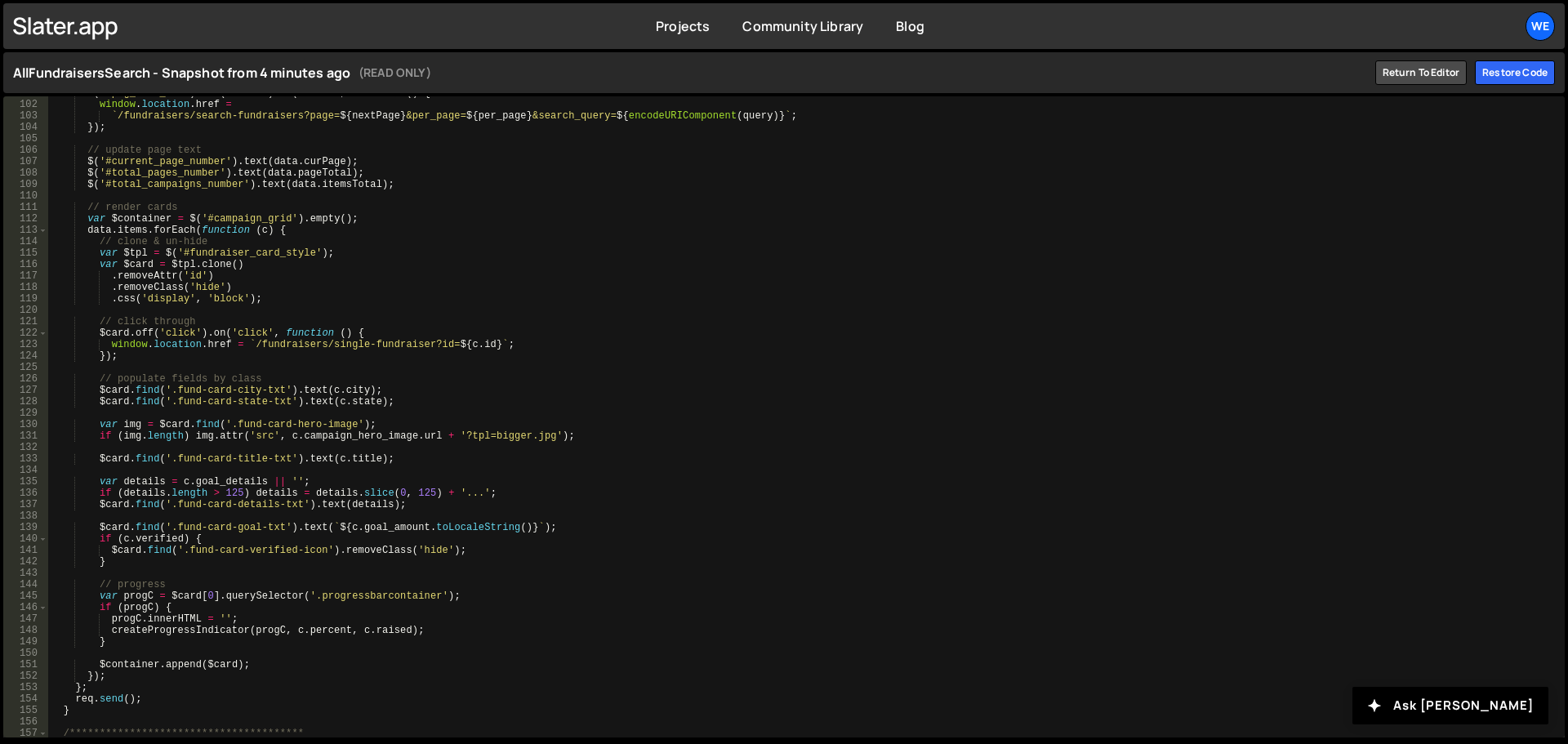
scroll to position [1151, 0]
click at [1397, 77] on link "Return to editor" at bounding box center [1422, 73] width 93 height 25
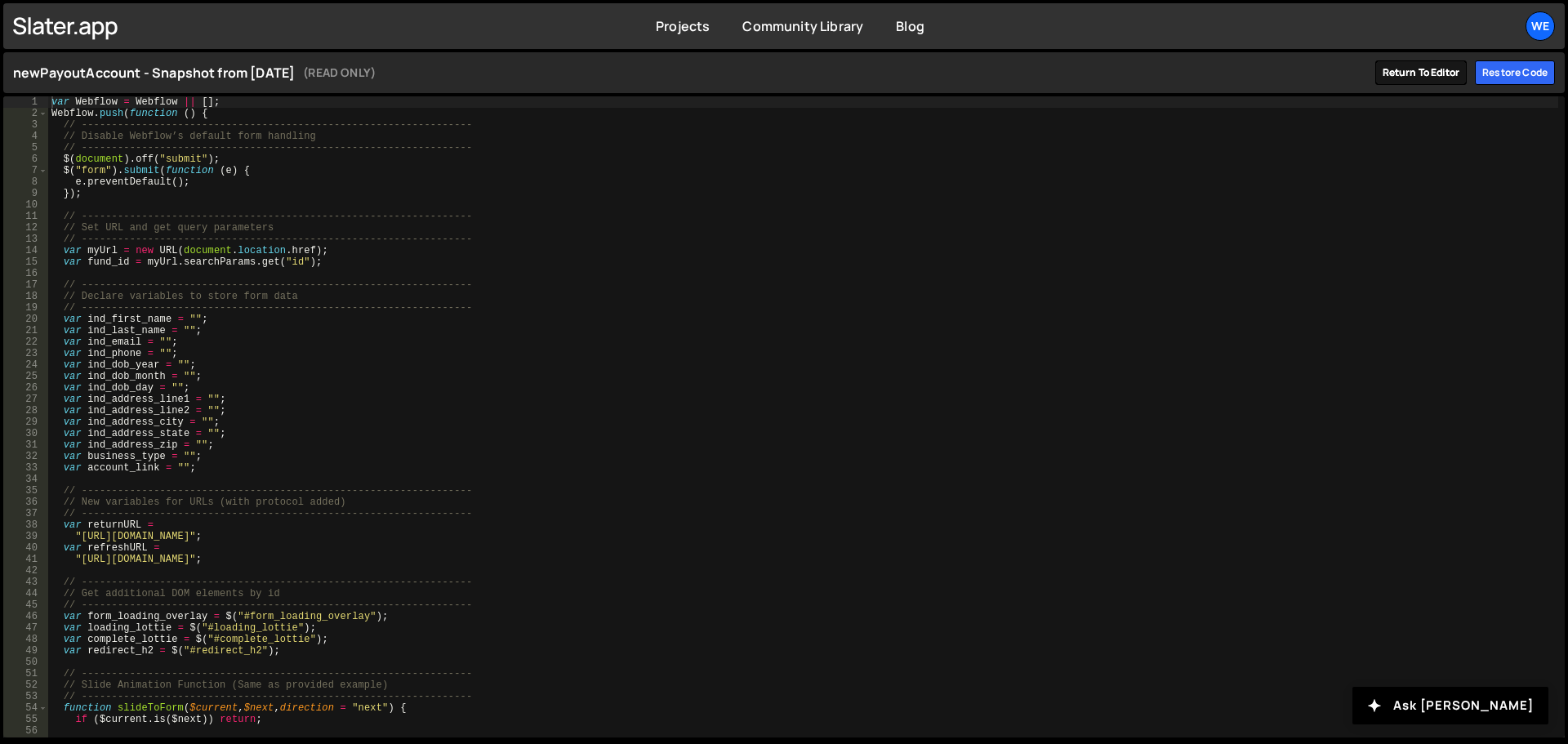
click at [1443, 66] on link "Return to editor" at bounding box center [1422, 73] width 93 height 25
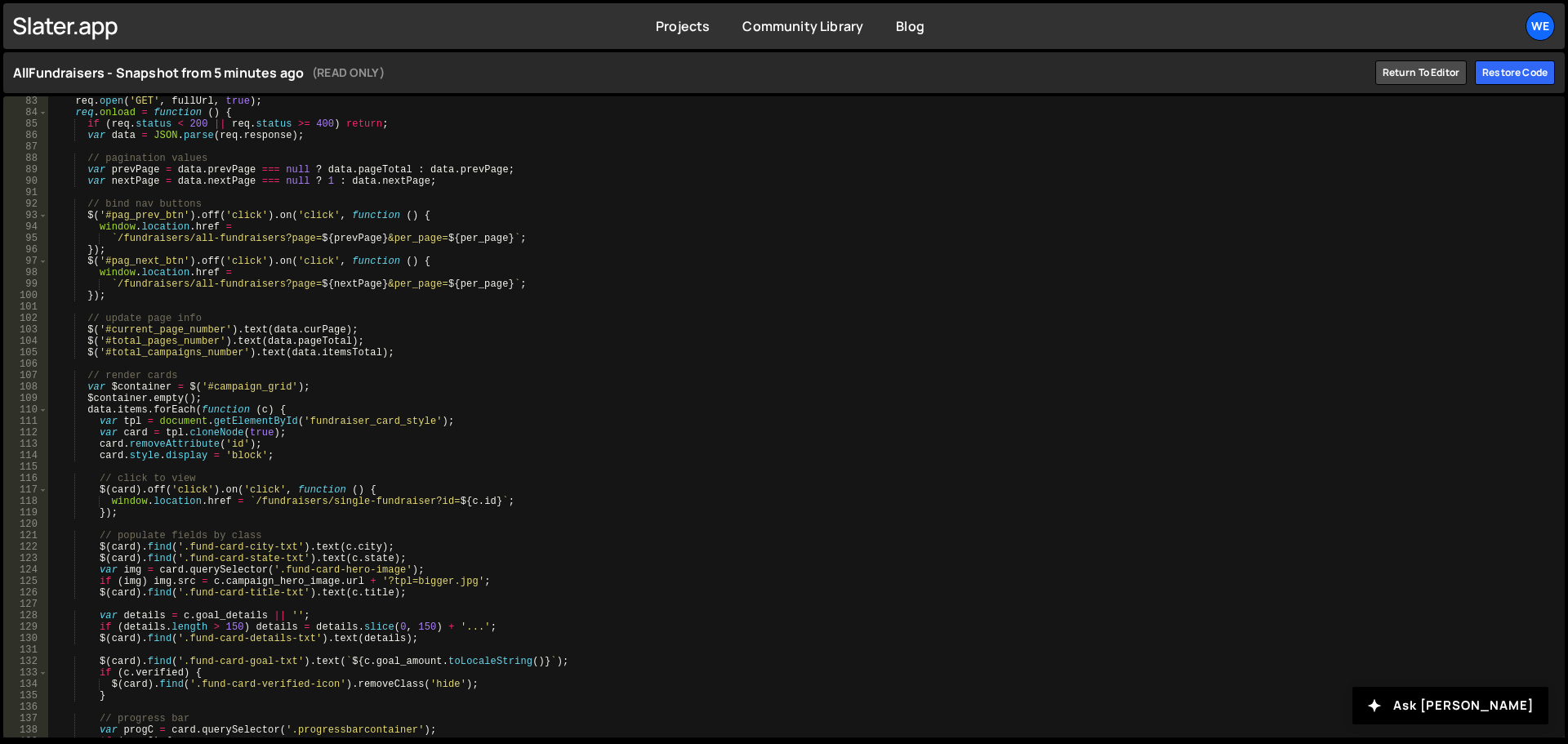
scroll to position [938, 0]
type textarea "var tpl = document.getElementById('fundraiser_card_style');"
click at [391, 423] on div "req . open ( 'GET' , fullUrl , true ) ; req . onload = function ( ) { if ( req …" at bounding box center [803, 427] width 1510 height 664
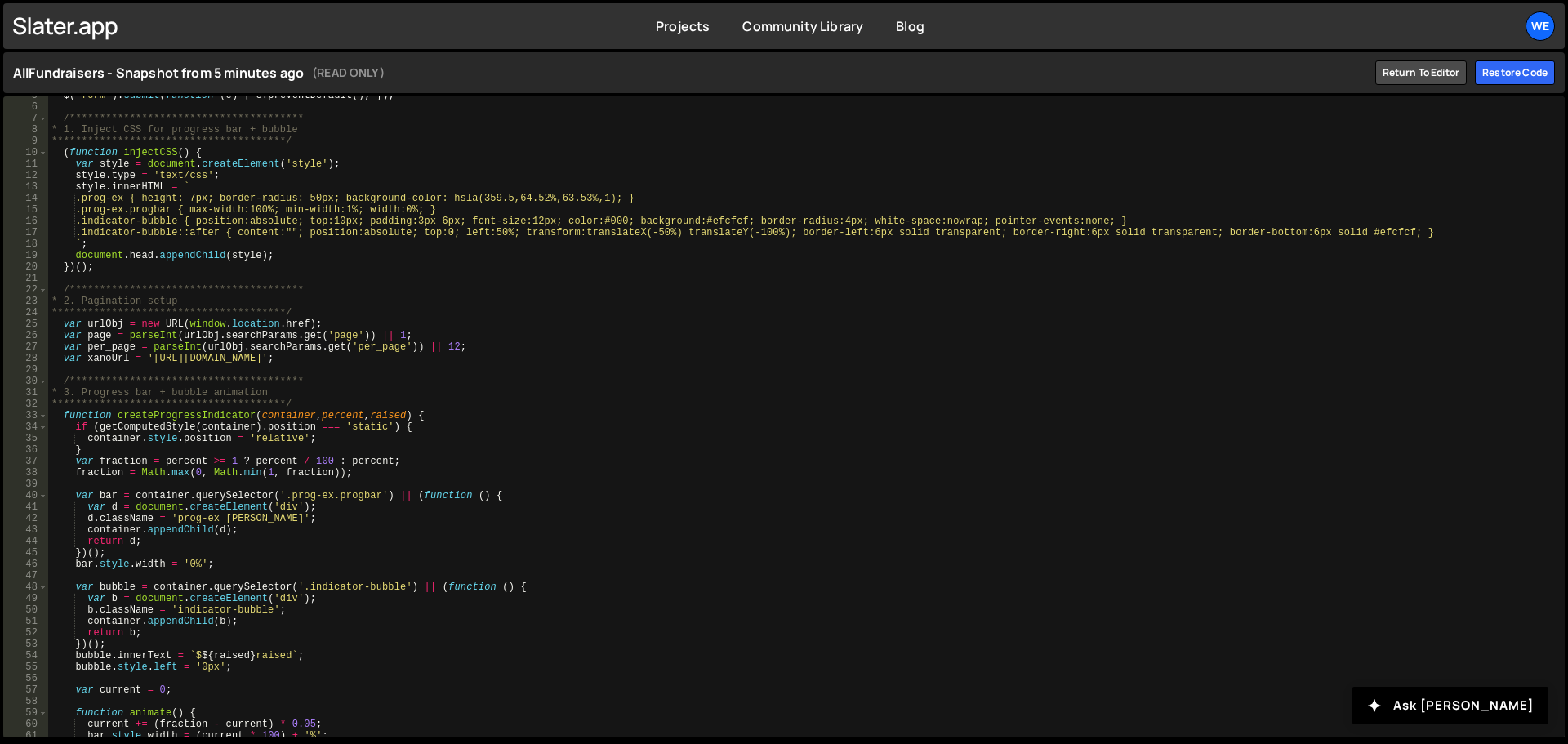
scroll to position [0, 0]
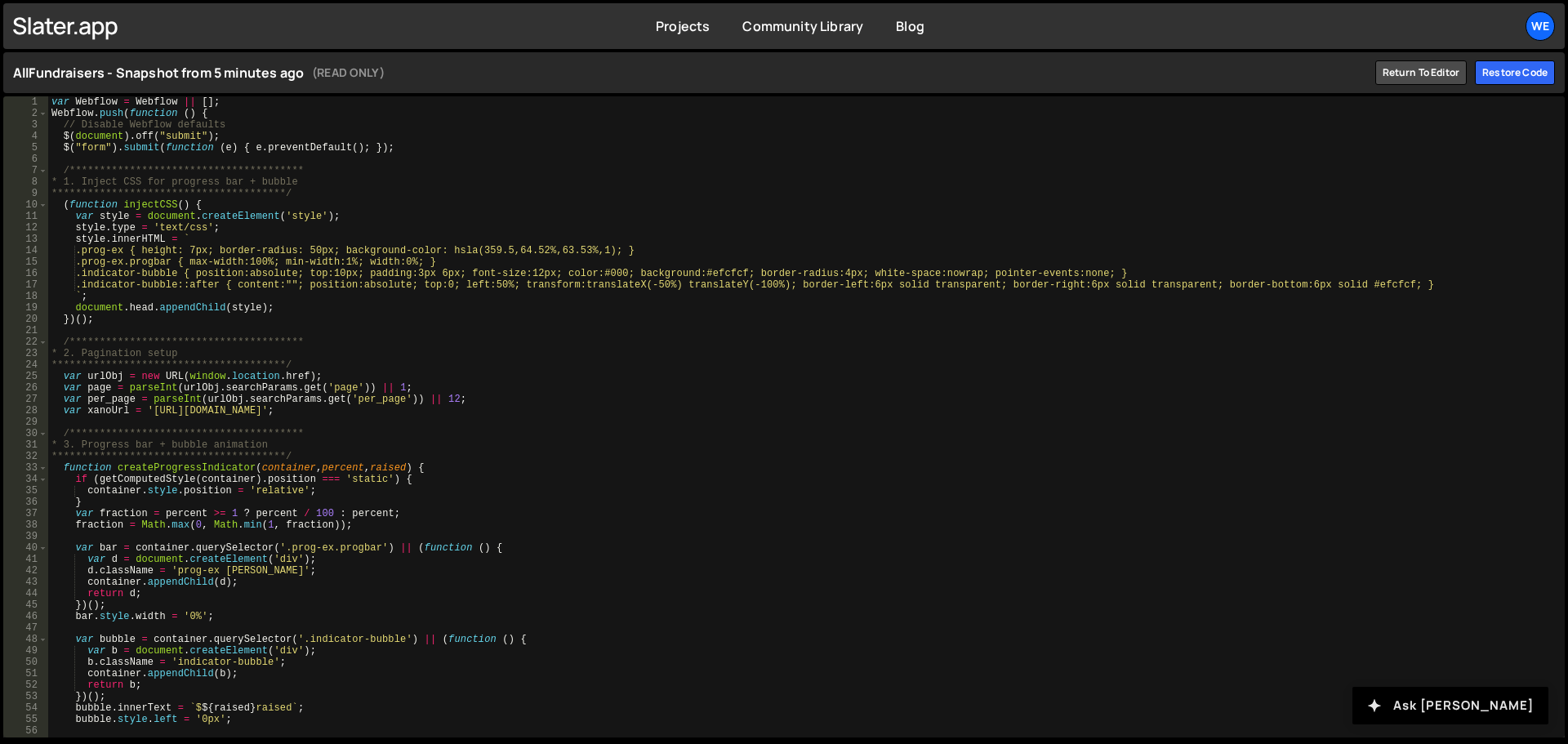
click at [1474, 710] on button "Ask [PERSON_NAME]" at bounding box center [1450, 705] width 196 height 37
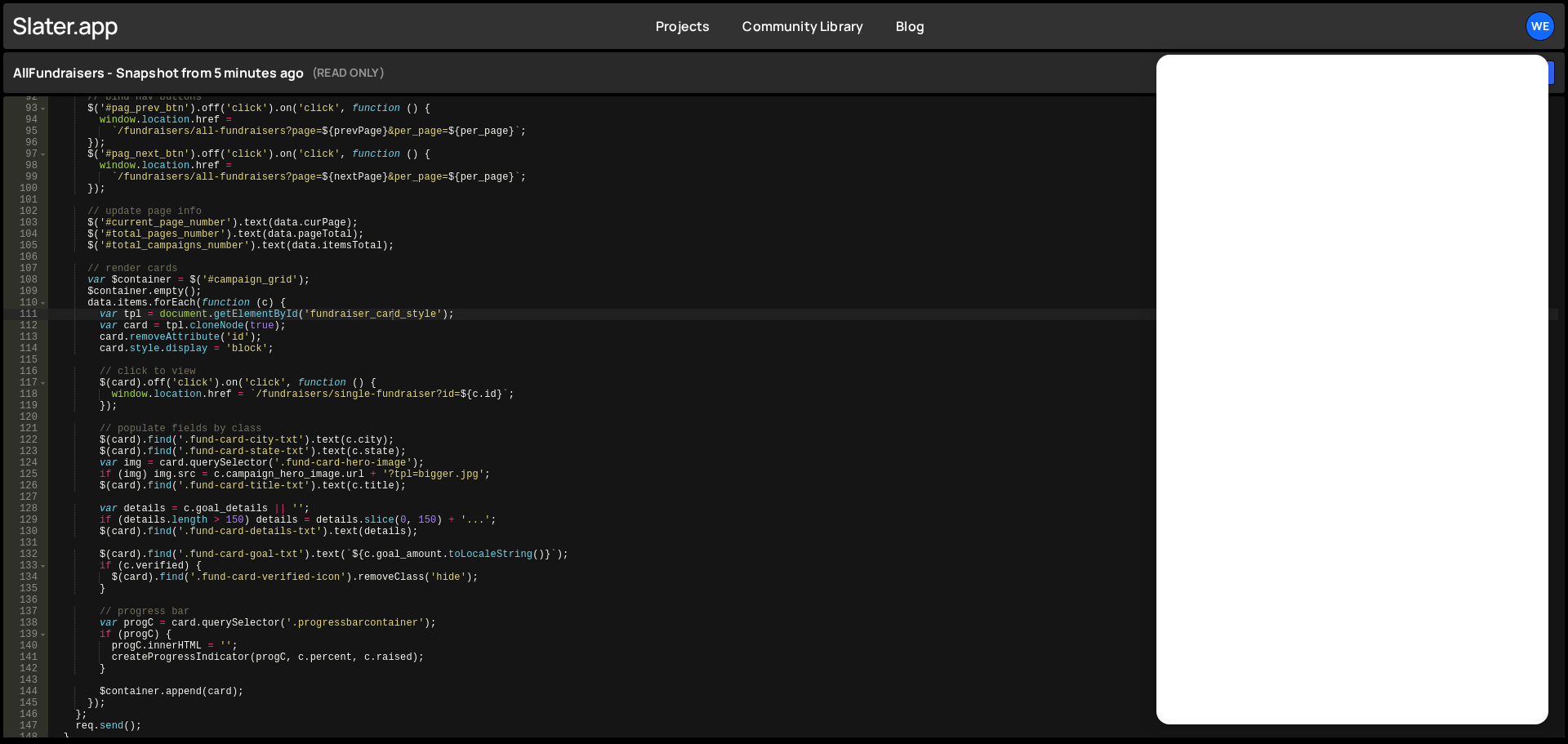
scroll to position [1041, 0]
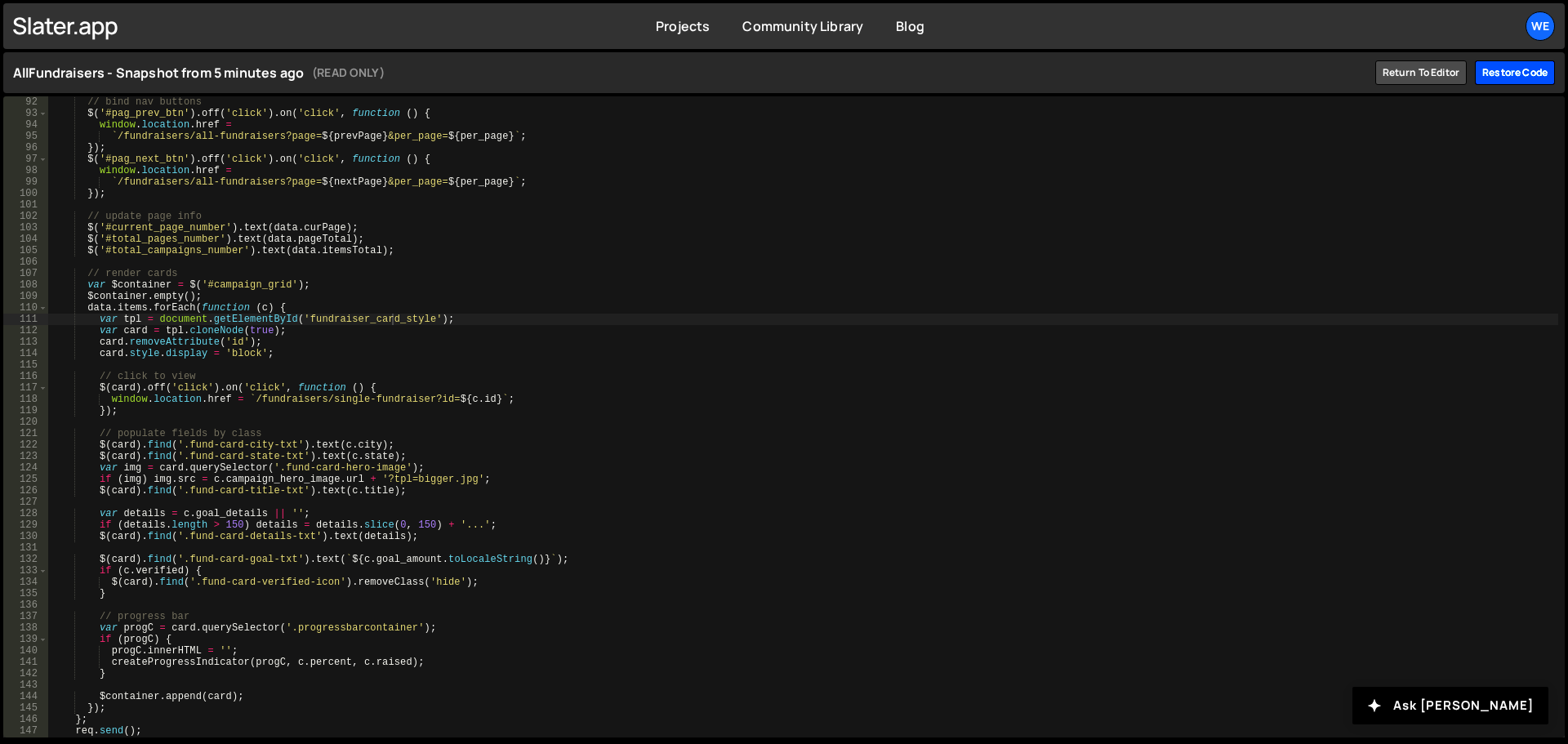
click at [1508, 76] on div "Restore code" at bounding box center [1514, 73] width 80 height 25
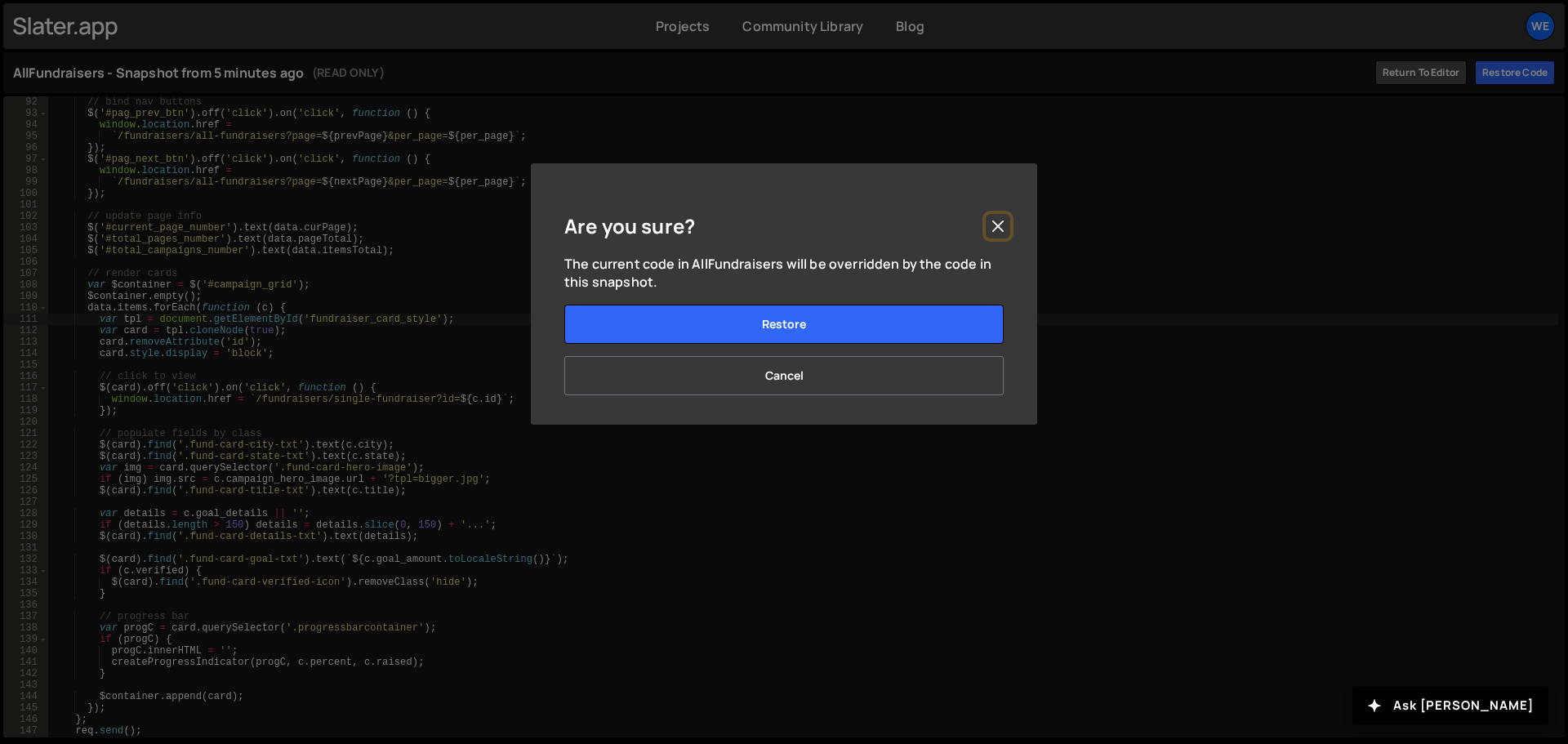
click at [998, 223] on button "Close" at bounding box center [998, 226] width 25 height 25
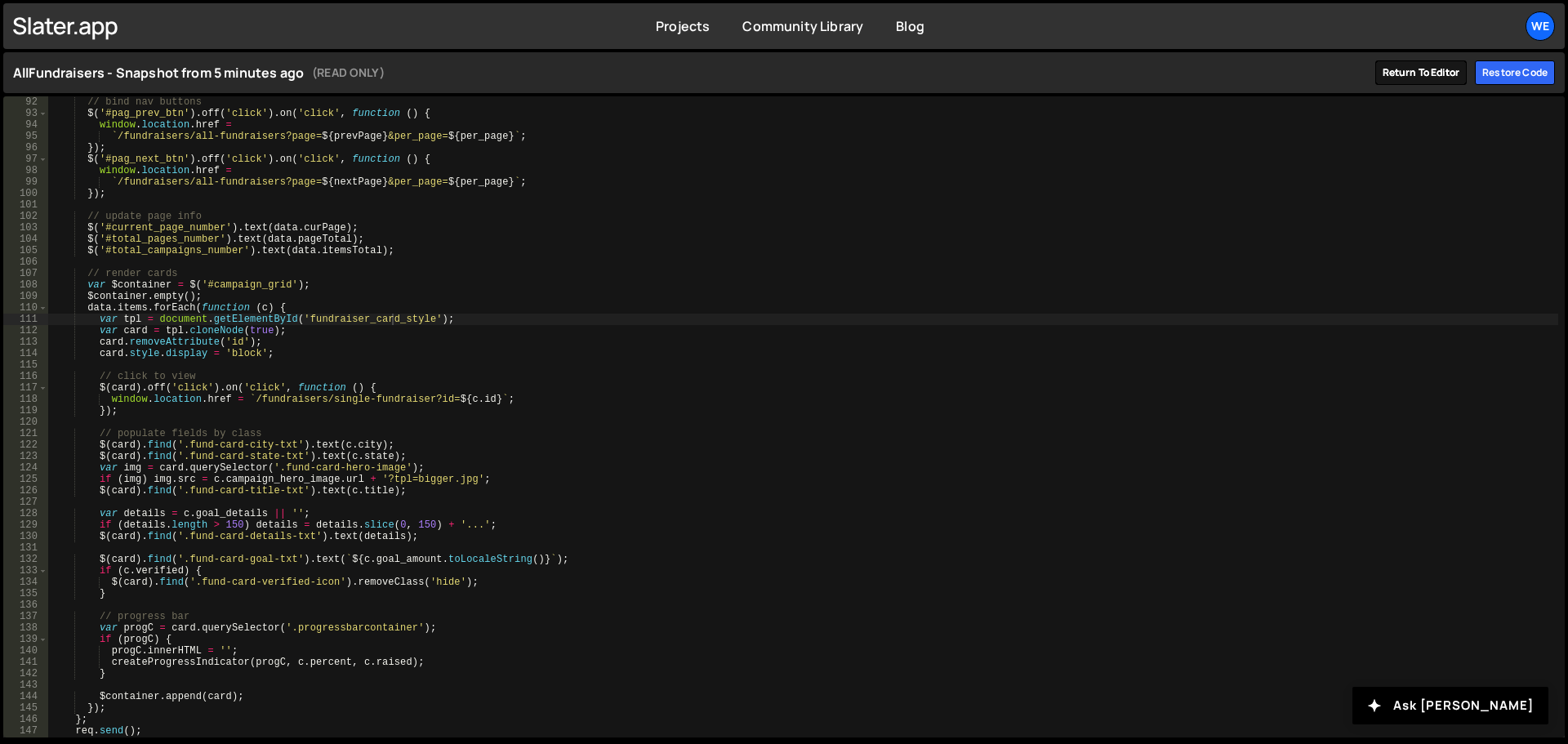
click at [1430, 73] on link "Return to editor" at bounding box center [1422, 73] width 93 height 25
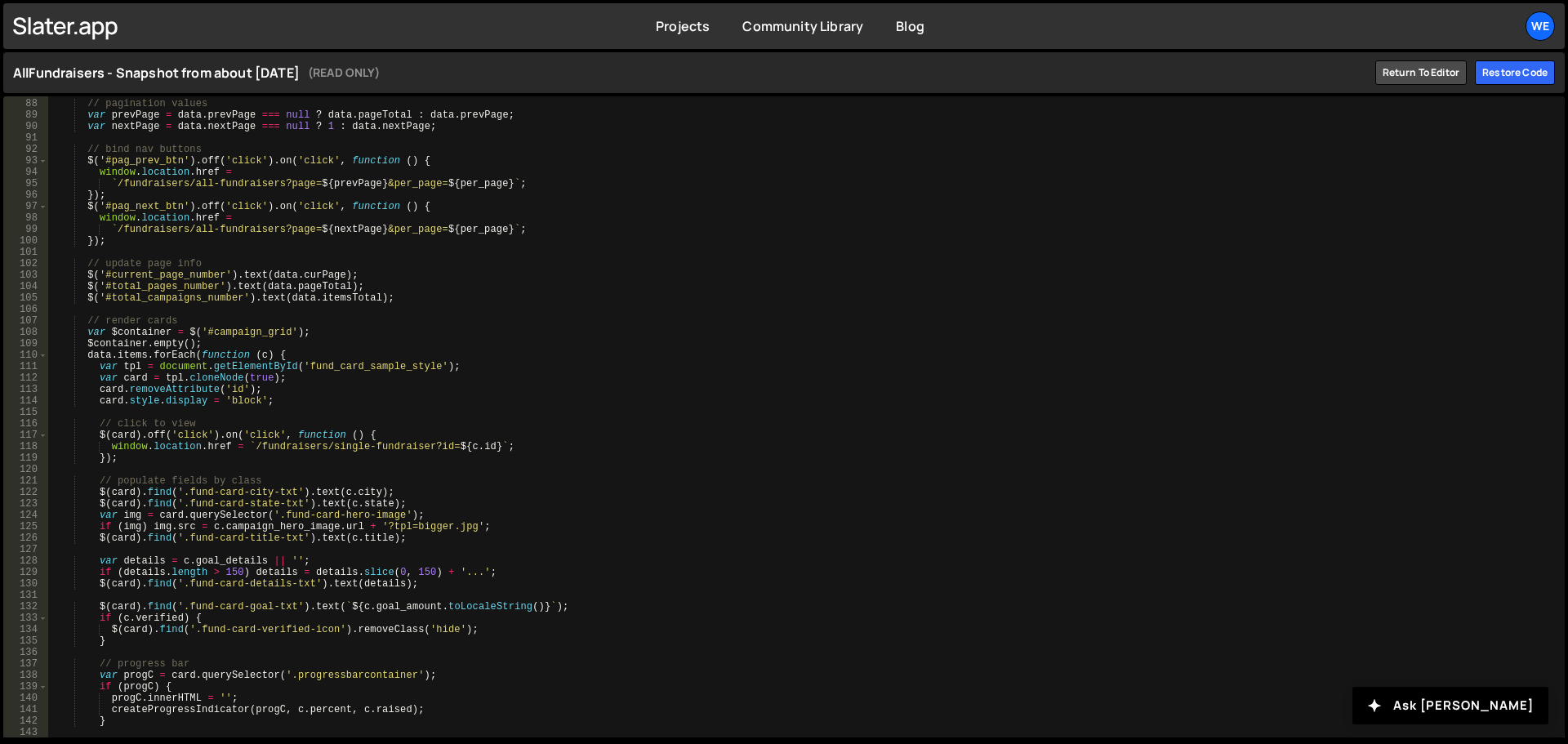
scroll to position [995, 0]
